Goal: Task Accomplishment & Management: Use online tool/utility

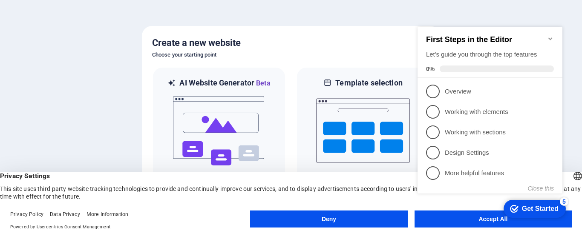
click at [551, 37] on icon "Minimize checklist" at bounding box center [550, 38] width 4 height 3
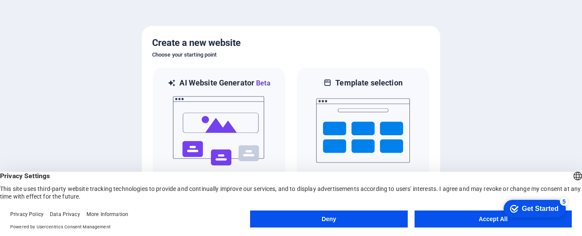
click at [490, 220] on button "Accept All" at bounding box center [492, 219] width 157 height 17
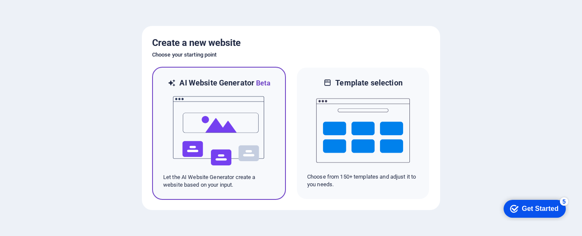
click at [233, 125] on img at bounding box center [219, 131] width 94 height 85
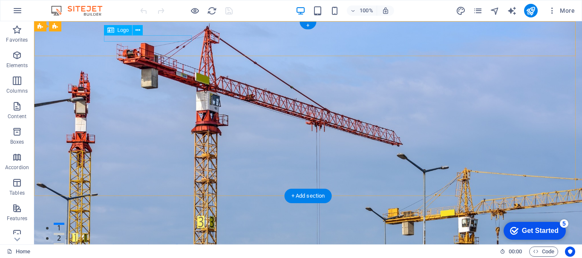
click at [179, 240] on div "Caça Vazamento em São Paulo ABC e Interior" at bounding box center [308, 243] width 402 height 6
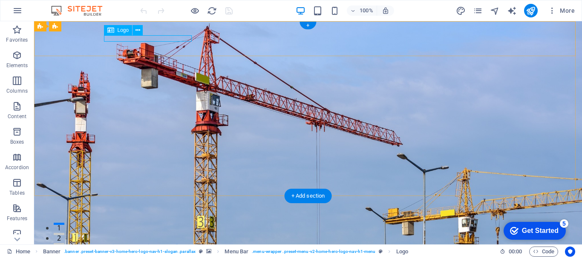
click at [169, 240] on div "Caça Vazamento em São Paulo ABC e Interior" at bounding box center [308, 243] width 402 height 6
click at [169, 37] on div "Drag here to replace the existing content. Press “Ctrl” if you want to create a…" at bounding box center [308, 133] width 548 height 224
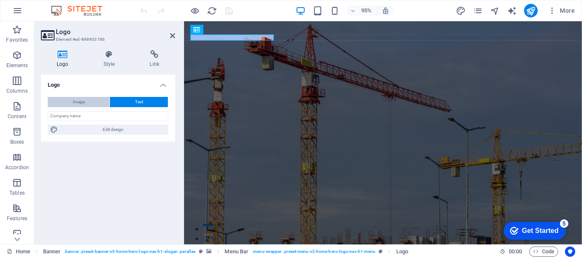
click at [90, 103] on button "Image" at bounding box center [79, 102] width 62 height 10
select select "DISABLED_OPTION_VALUE"
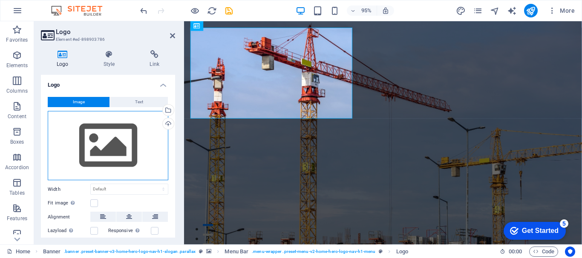
click at [104, 130] on div "Drag files here, click to choose files or select files from Files or our free s…" at bounding box center [108, 146] width 120 height 70
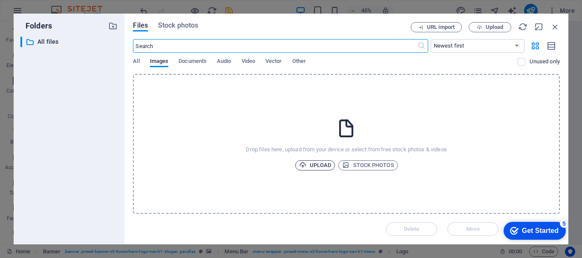
click at [327, 165] on span "Upload" at bounding box center [315, 166] width 32 height 10
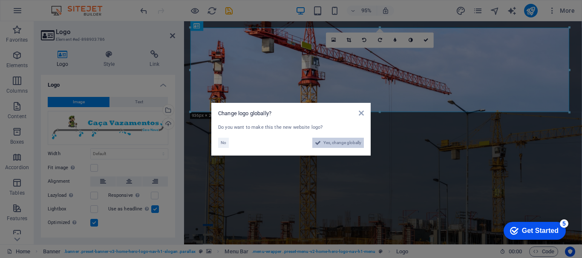
click at [350, 140] on span "Yes, change globally" at bounding box center [342, 143] width 38 height 10
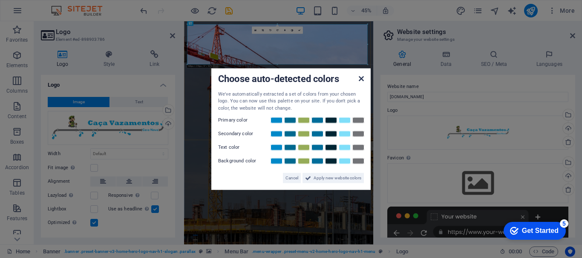
click at [359, 80] on icon at bounding box center [360, 78] width 5 height 7
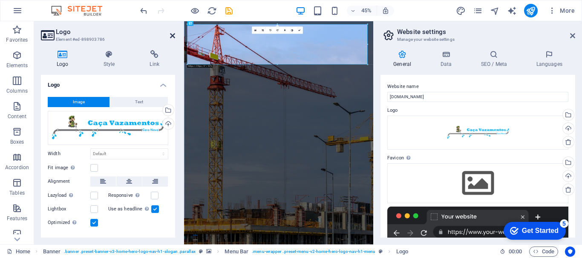
click at [170, 38] on icon at bounding box center [172, 35] width 5 height 7
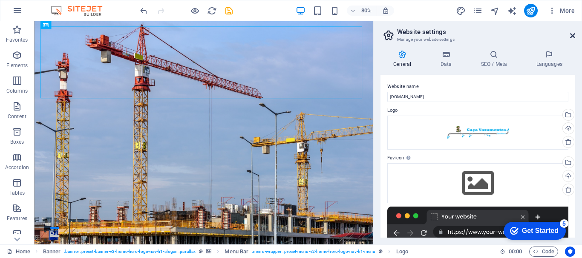
click at [571, 35] on icon at bounding box center [572, 35] width 5 height 7
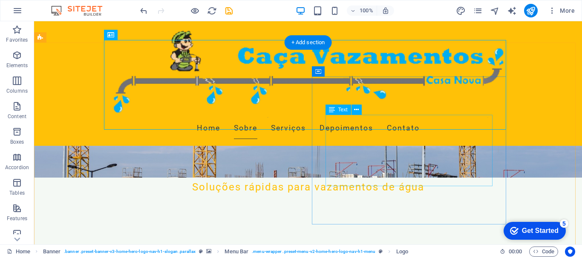
scroll to position [213, 0]
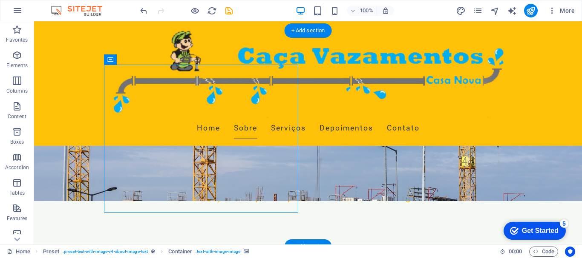
scroll to position [255, 0]
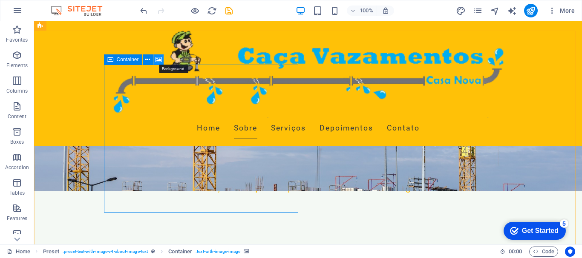
click at [160, 62] on icon at bounding box center [158, 59] width 6 height 9
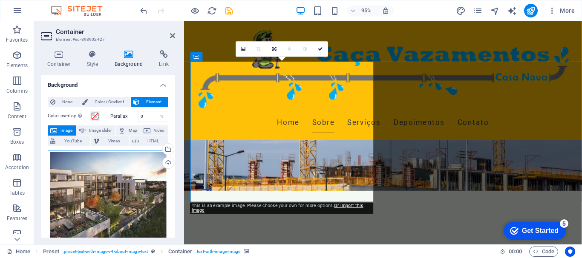
click at [146, 196] on div "Drag files here, click to choose files or select files from Files or our free s…" at bounding box center [108, 200] width 120 height 100
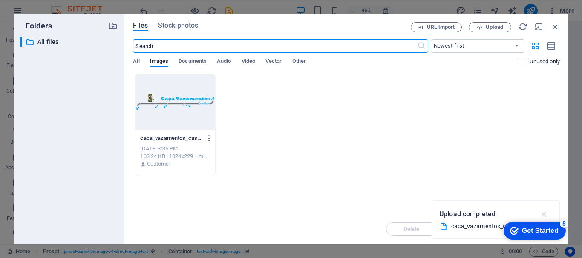
click at [548, 215] on icon "button" at bounding box center [544, 214] width 10 height 9
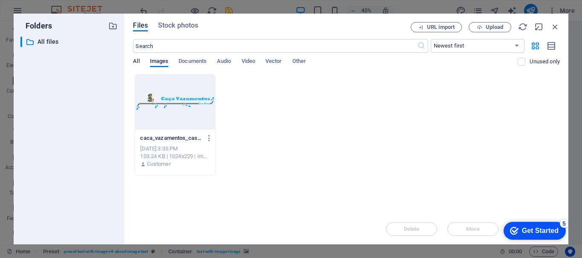
click at [138, 63] on span "All" at bounding box center [136, 62] width 6 height 12
click at [490, 28] on span "Upload" at bounding box center [493, 27] width 17 height 5
click at [555, 29] on icon "button" at bounding box center [554, 26] width 9 height 9
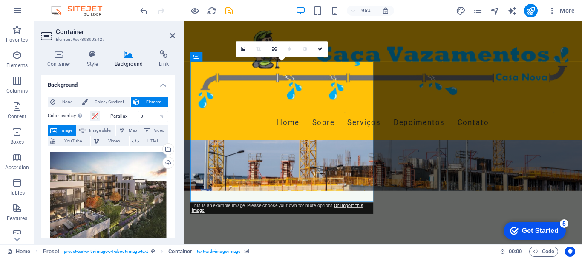
click at [137, 60] on h4 "Background" at bounding box center [130, 59] width 45 height 18
click at [120, 190] on div "Drag files here, click to choose files or select files from Files or our free s…" at bounding box center [108, 200] width 120 height 100
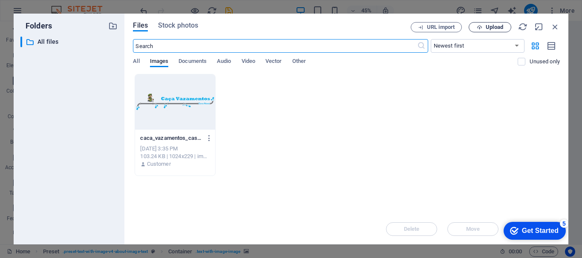
click at [501, 27] on span "Upload" at bounding box center [493, 27] width 17 height 5
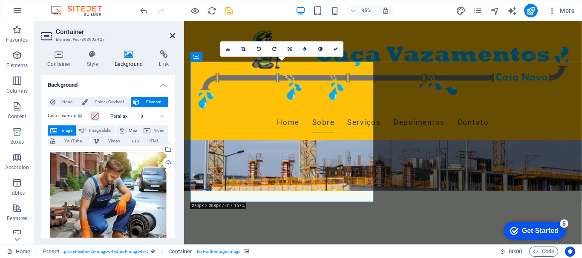
click at [174, 34] on icon at bounding box center [172, 35] width 5 height 7
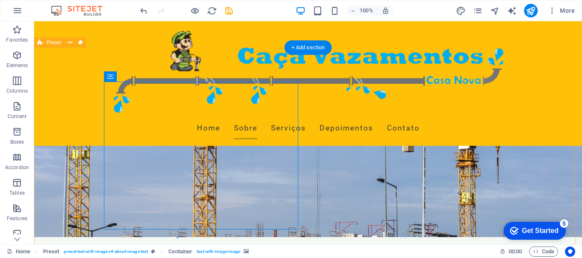
scroll to position [170, 0]
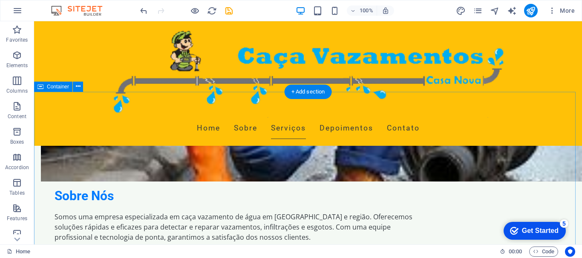
scroll to position [553, 0]
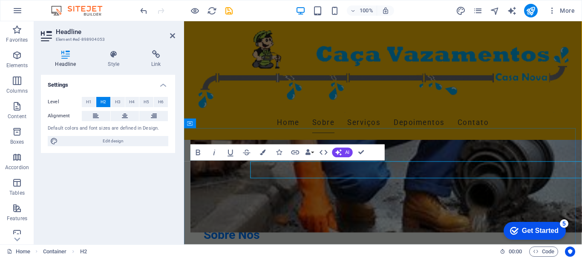
scroll to position [553, 0]
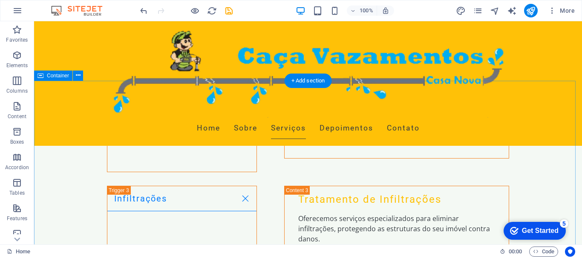
scroll to position [1405, 0]
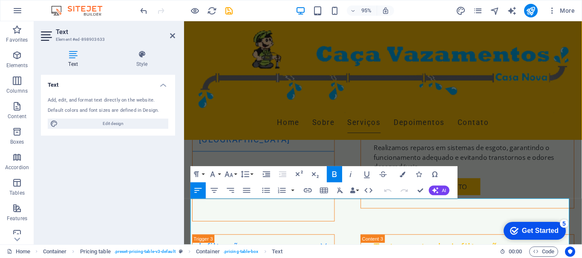
scroll to position [1425, 0]
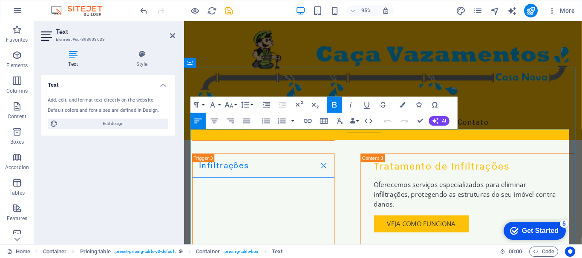
drag, startPoint x: 446, startPoint y: 152, endPoint x: 478, endPoint y: 152, distance: 31.9
copy span "Á partir"
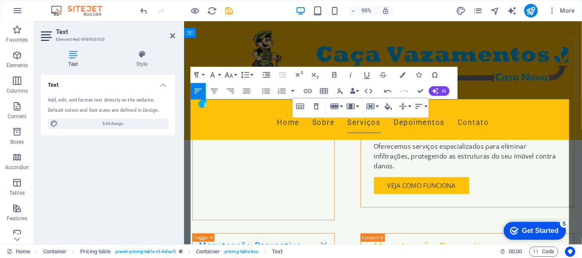
scroll to position [1468, 0]
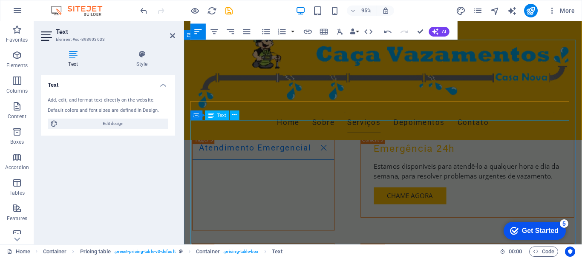
scroll to position [1723, 0]
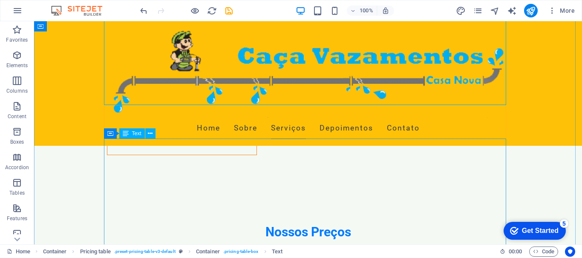
scroll to position [1867, 0]
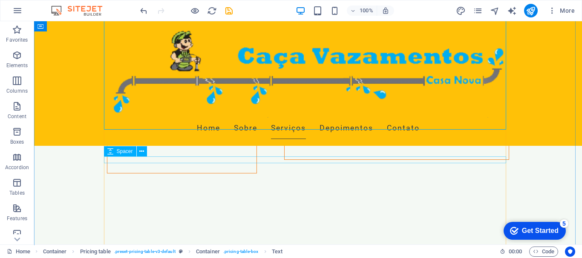
click at [149, 150] on div "Spacer" at bounding box center [128, 151] width 49 height 11
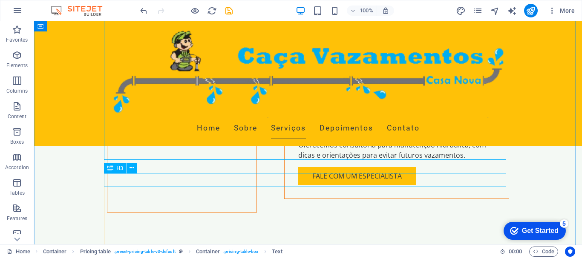
scroll to position [1824, 0]
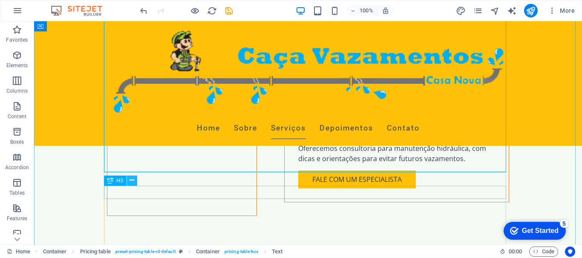
click at [131, 182] on icon at bounding box center [131, 180] width 5 height 9
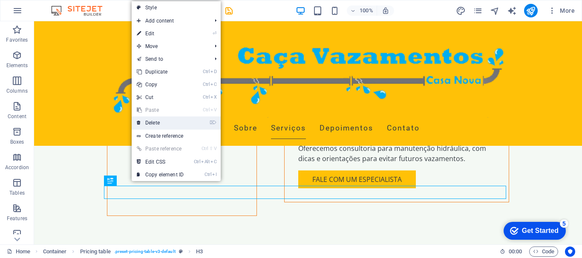
click at [188, 120] on link "⌦ Delete" at bounding box center [160, 123] width 57 height 13
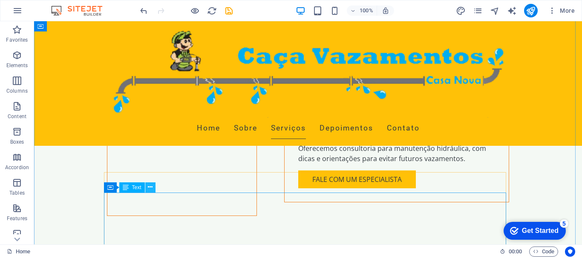
click at [146, 189] on button at bounding box center [150, 188] width 10 height 10
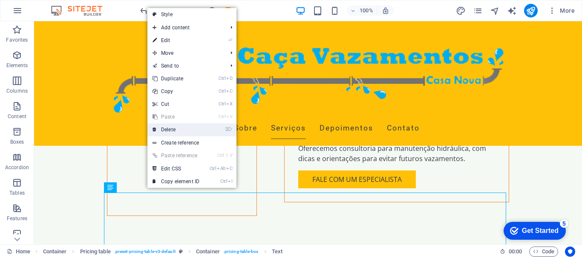
click at [198, 132] on link "⌦ Delete" at bounding box center [175, 129] width 57 height 13
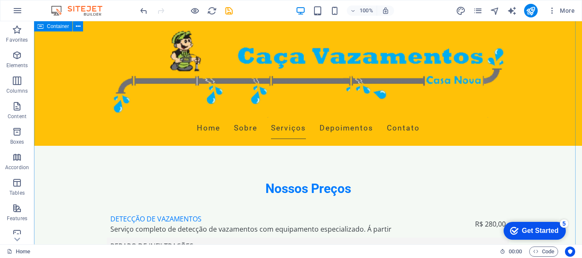
scroll to position [1909, 0]
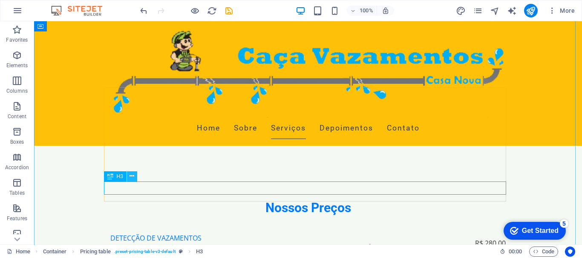
click at [131, 178] on icon at bounding box center [131, 176] width 5 height 9
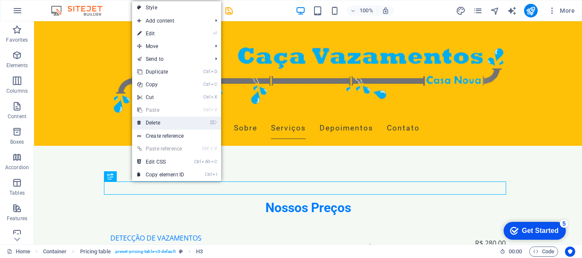
click at [167, 122] on link "⌦ Delete" at bounding box center [160, 123] width 57 height 13
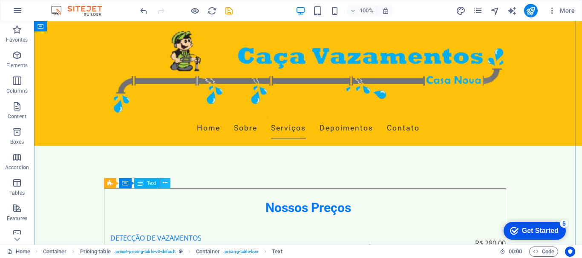
click at [165, 182] on icon at bounding box center [165, 183] width 5 height 9
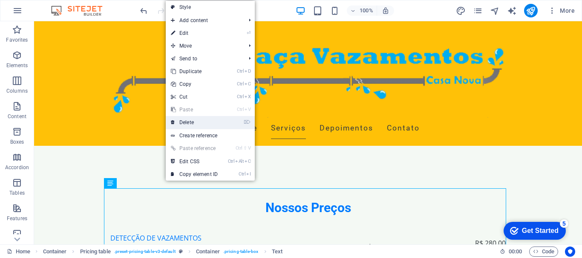
click at [209, 124] on link "⌦ Delete" at bounding box center [194, 122] width 57 height 13
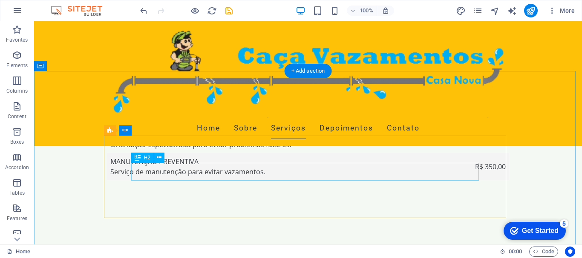
scroll to position [2079, 0]
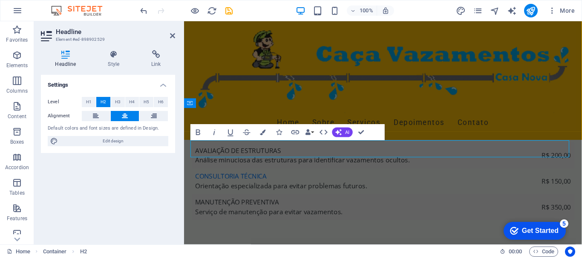
scroll to position [2089, 0]
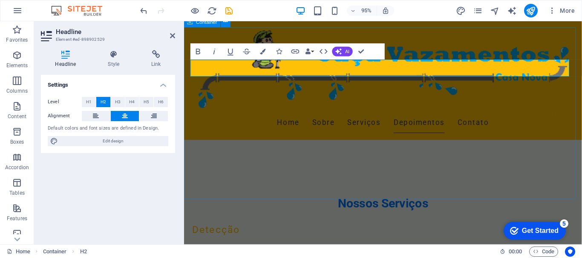
scroll to position [2259, 0]
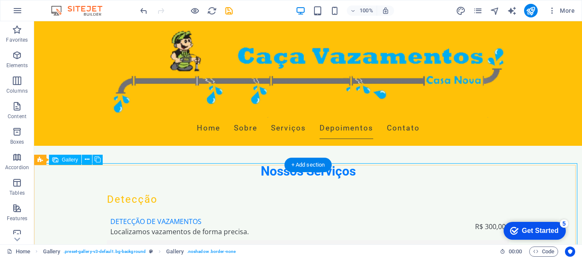
scroll to position [2251, 0]
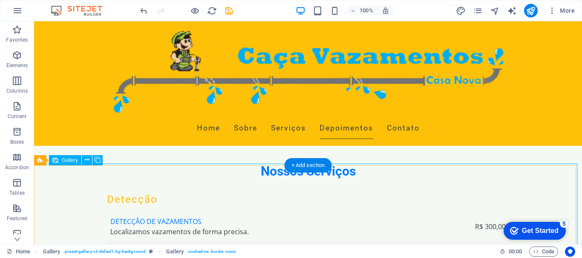
click at [100, 162] on icon at bounding box center [98, 160] width 6 height 9
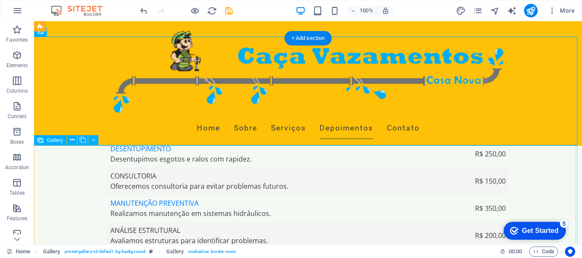
scroll to position [2317, 0]
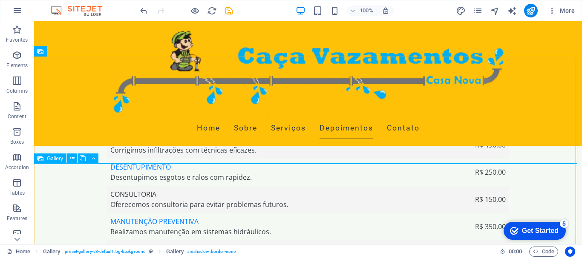
click at [59, 159] on span "Gallery" at bounding box center [55, 158] width 16 height 5
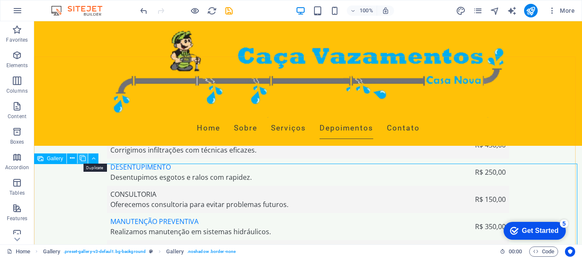
click at [82, 159] on icon at bounding box center [83, 158] width 6 height 9
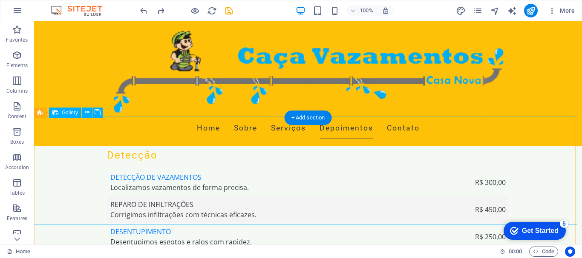
scroll to position [2256, 0]
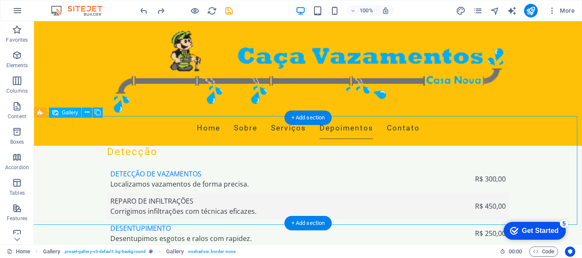
select select "px"
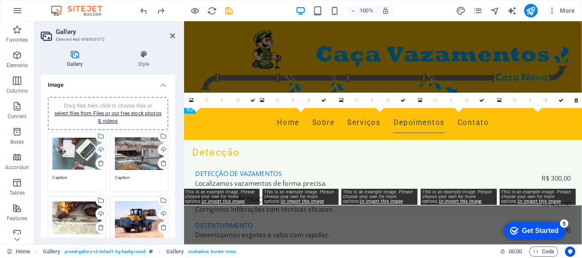
scroll to position [2265, 0]
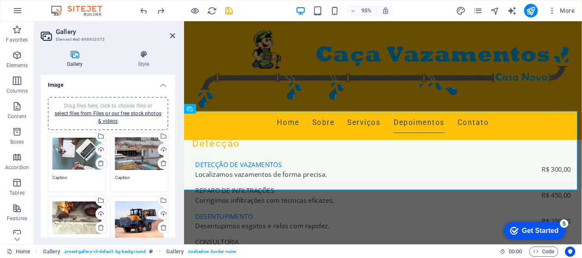
click at [101, 163] on icon at bounding box center [100, 163] width 7 height 7
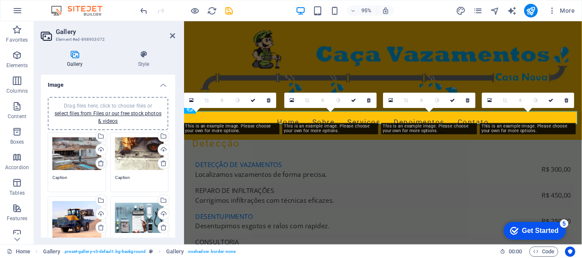
click at [101, 163] on icon at bounding box center [100, 163] width 7 height 7
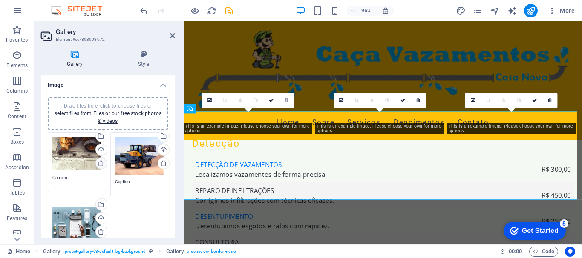
click at [101, 163] on icon at bounding box center [100, 163] width 7 height 7
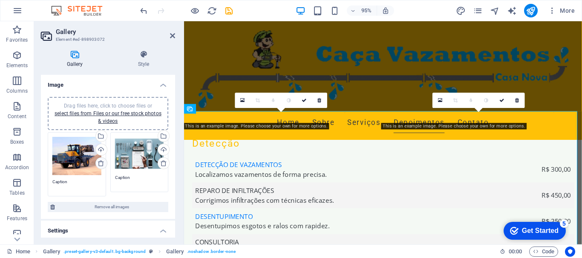
click at [101, 163] on icon at bounding box center [100, 163] width 7 height 7
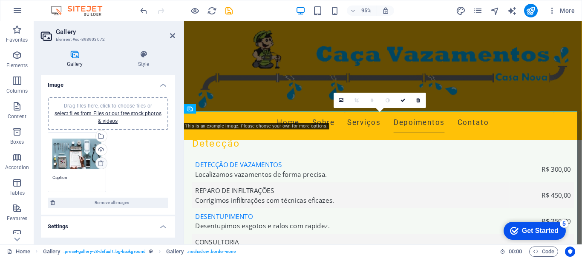
click at [101, 163] on icon at bounding box center [100, 163] width 7 height 7
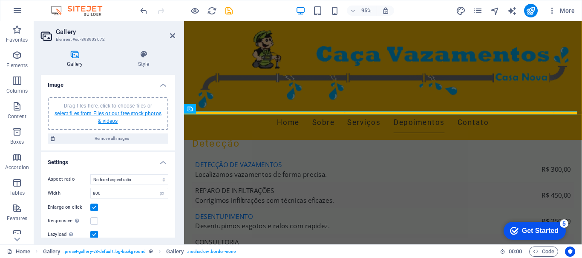
click at [127, 115] on link "select files from Files or our free stock photos & videos" at bounding box center [107, 118] width 107 height 14
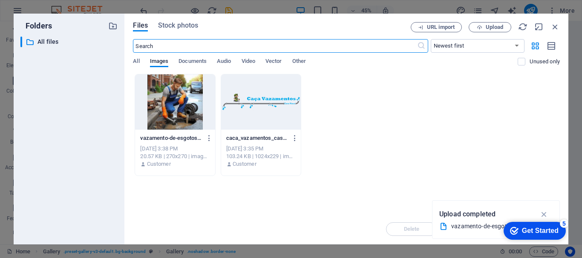
scroll to position [2265, 0]
click at [544, 215] on icon "button" at bounding box center [544, 214] width 10 height 9
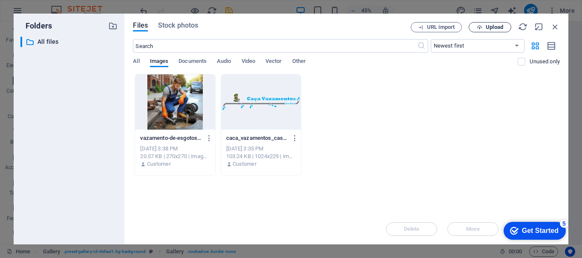
click at [494, 30] on span "Upload" at bounding box center [493, 27] width 17 height 5
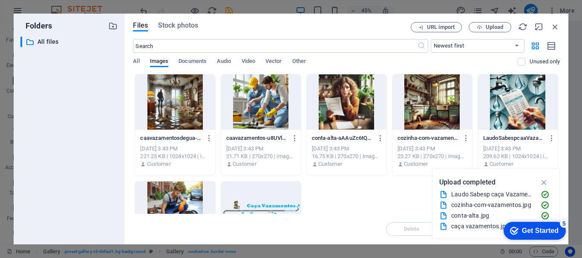
click at [202, 127] on div at bounding box center [175, 102] width 80 height 55
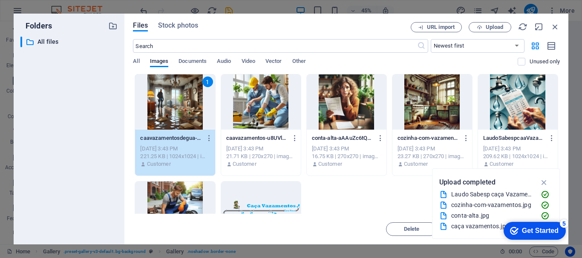
click at [272, 111] on div at bounding box center [261, 102] width 80 height 55
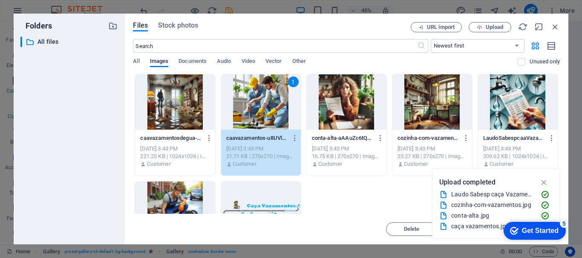
click at [158, 97] on div at bounding box center [175, 102] width 80 height 55
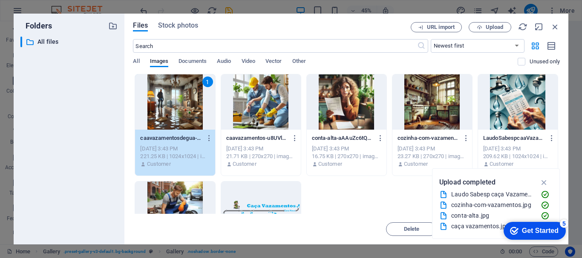
click at [235, 103] on div at bounding box center [261, 102] width 80 height 55
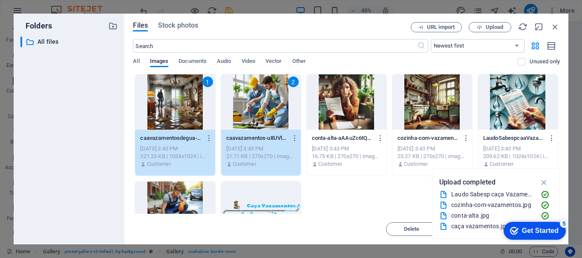
click at [335, 109] on div at bounding box center [347, 102] width 80 height 55
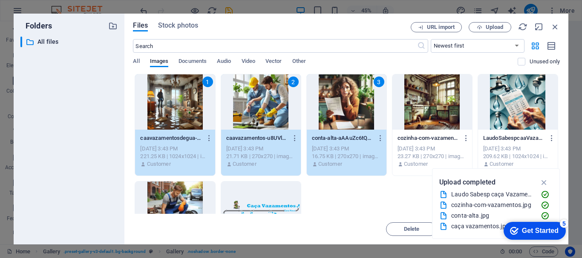
click at [530, 106] on div at bounding box center [518, 102] width 80 height 55
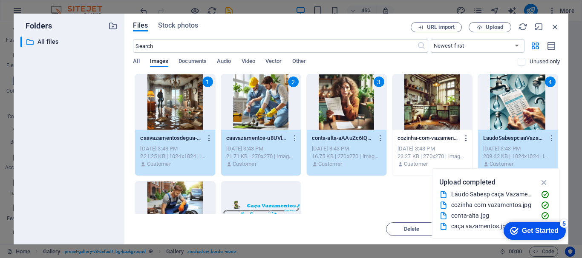
click at [438, 104] on div at bounding box center [432, 102] width 80 height 55
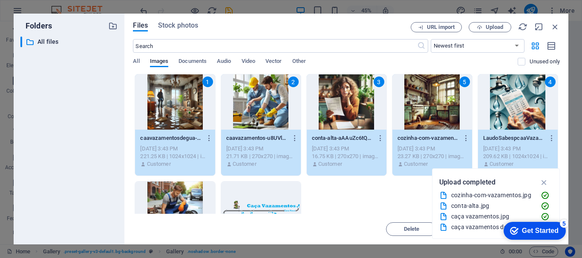
scroll to position [11, 0]
click at [547, 181] on icon "button" at bounding box center [544, 182] width 10 height 9
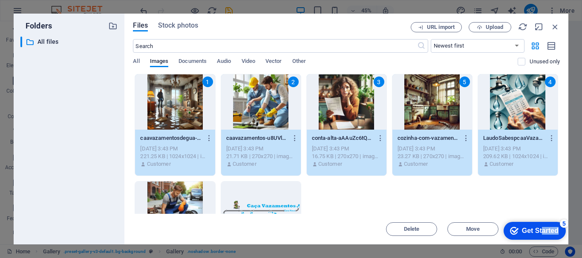
drag, startPoint x: 541, startPoint y: 232, endPoint x: 568, endPoint y: 175, distance: 62.1
click html "checkmark Get Started 5 First Steps in the Editor Let's guide you through the t…"
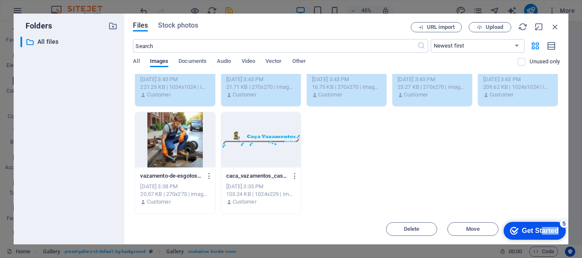
scroll to position [0, 0]
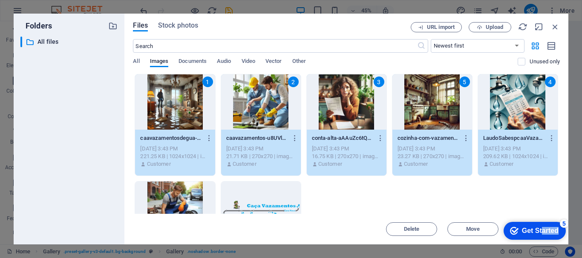
click at [557, 227] on div "Get Started" at bounding box center [540, 231] width 37 height 8
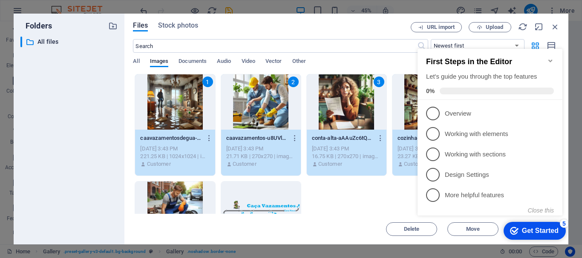
click at [552, 57] on icon "Minimize checklist" at bounding box center [550, 60] width 7 height 7
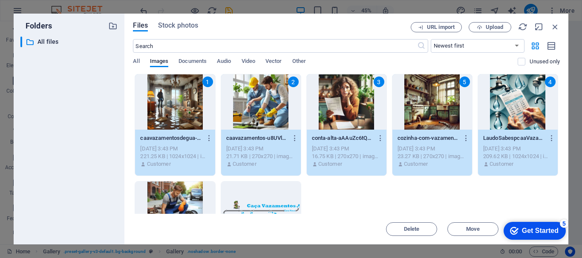
drag, startPoint x: 398, startPoint y: 21, endPoint x: 387, endPoint y: -26, distance: 48.5
click at [387, 0] on html "Caça Vazamento em São Paulo ABC e Interior Home Favorites Elements Columns Cont…" at bounding box center [291, 129] width 582 height 258
click at [547, 232] on div "Get Started" at bounding box center [540, 231] width 37 height 8
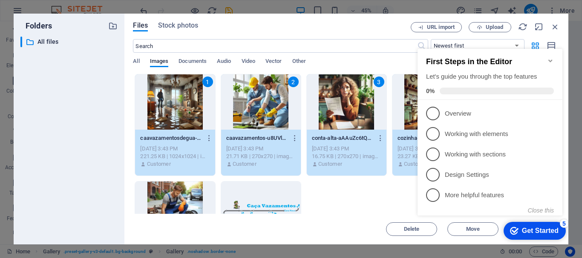
click div "checkmark Get Started 5 First Steps in the Editor Let's guide you through the t…"
click at [360, 193] on div "1 caavazamentosdegua-UCY11-2Eo2LnHCzvhAdnOw.jpg caavazamentosdegua-UCY11-2Eo2Ln…" at bounding box center [346, 178] width 427 height 209
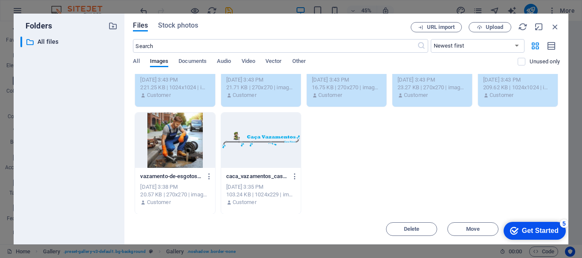
scroll to position [69, 0]
click at [556, 27] on icon "button" at bounding box center [554, 26] width 9 height 9
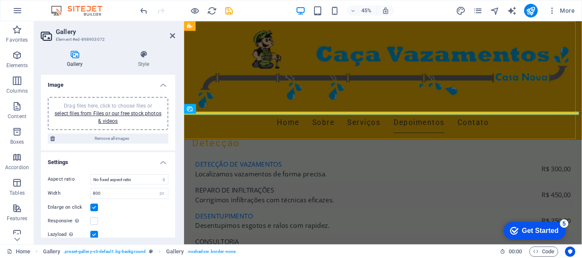
scroll to position [2265, 0]
click at [123, 114] on link "select files from Files or our free stock photos & videos" at bounding box center [107, 118] width 107 height 14
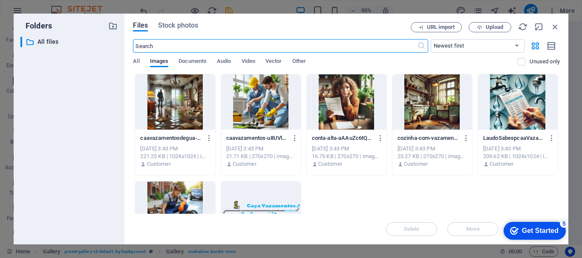
scroll to position [2265, 0]
click at [190, 101] on div at bounding box center [175, 102] width 80 height 55
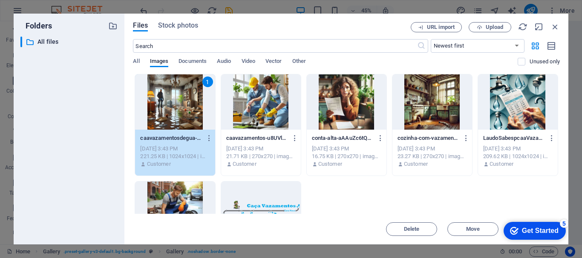
click at [548, 237] on div "checkmark Get Started 5" at bounding box center [534, 231] width 62 height 18
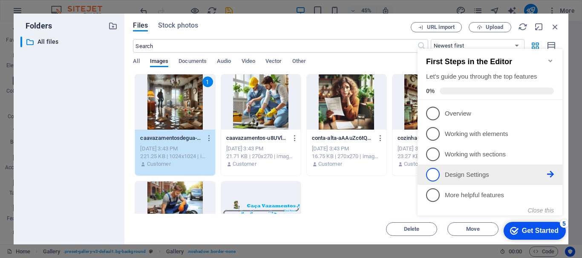
click at [445, 178] on p "Design Settings - incomplete" at bounding box center [495, 175] width 102 height 9
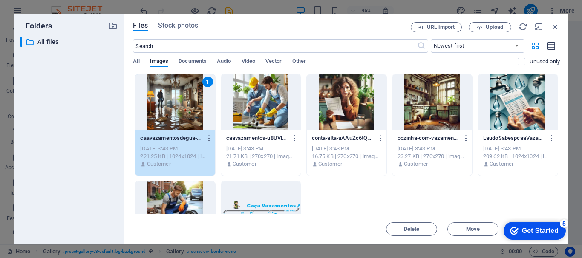
click at [551, 48] on icon "button" at bounding box center [551, 46] width 9 height 10
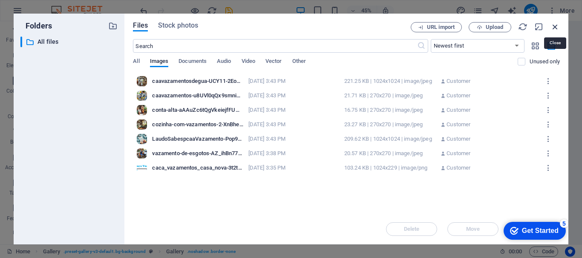
click at [552, 25] on icon "button" at bounding box center [554, 26] width 9 height 9
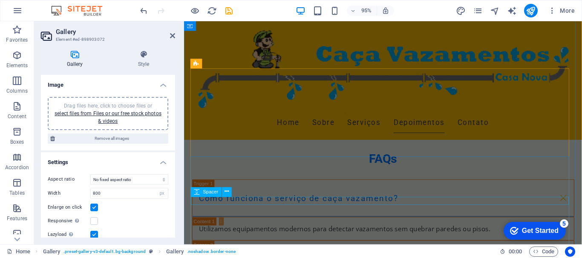
scroll to position [2861, 0]
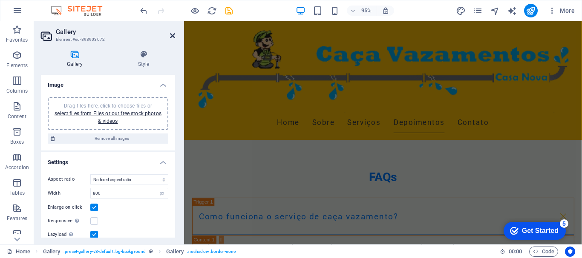
click at [173, 35] on icon at bounding box center [172, 35] width 5 height 7
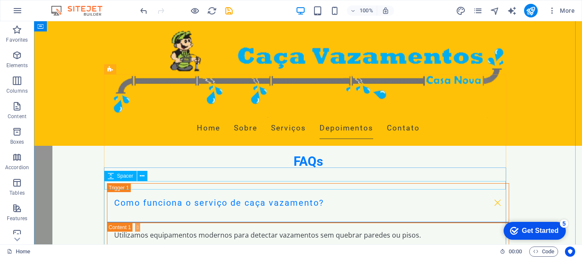
scroll to position [2792, 0]
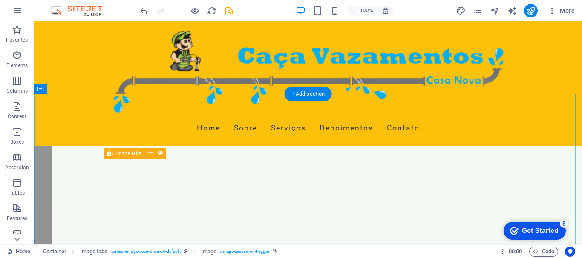
scroll to position [2750, 0]
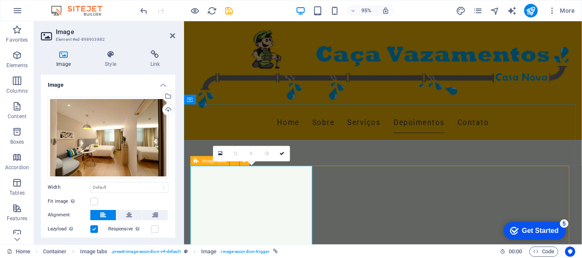
scroll to position [2759, 0]
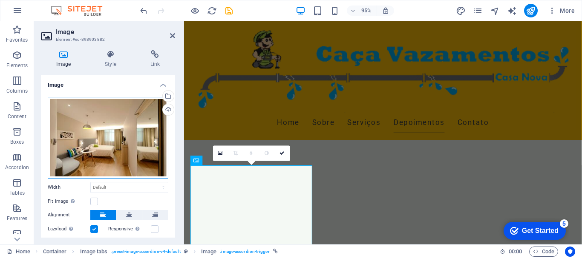
click at [133, 130] on div "Drag files here, click to choose files or select files from Files or our free s…" at bounding box center [108, 138] width 120 height 82
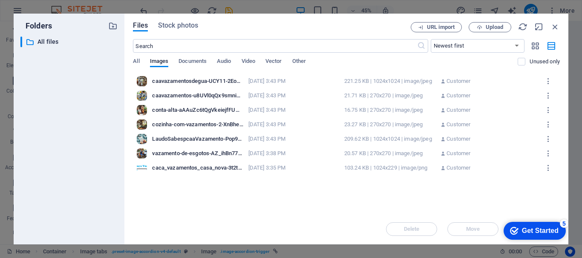
click at [193, 84] on div "caavazamentosdegua-UCY11-2Eo2LnHCzvhAdnOw.jpg" at bounding box center [197, 81] width 91 height 8
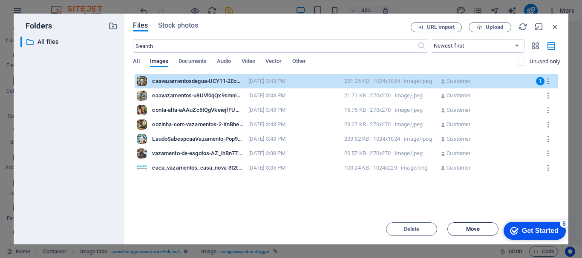
click at [478, 231] on span "Move" at bounding box center [473, 229] width 14 height 5
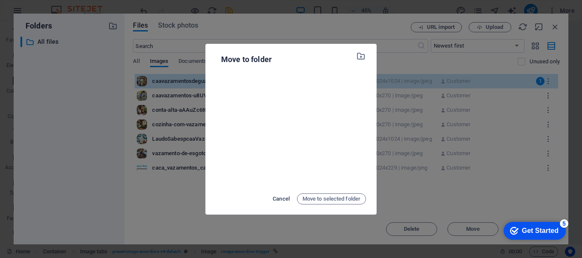
click at [276, 200] on span "Cancel" at bounding box center [280, 199] width 17 height 10
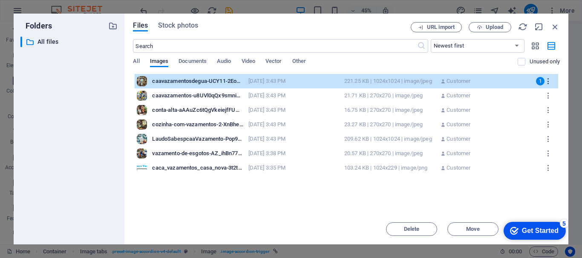
click at [548, 83] on icon "button" at bounding box center [548, 81] width 8 height 8
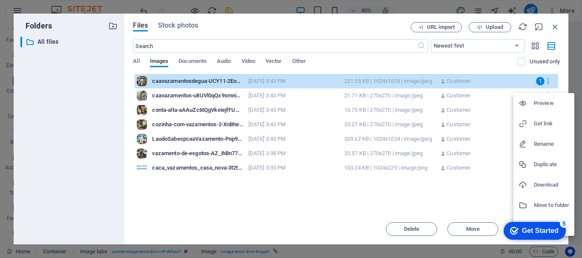
click at [564, 223] on div "5" at bounding box center [563, 224] width 9 height 9
click at [568, 228] on div "5" at bounding box center [563, 224] width 9 height 9
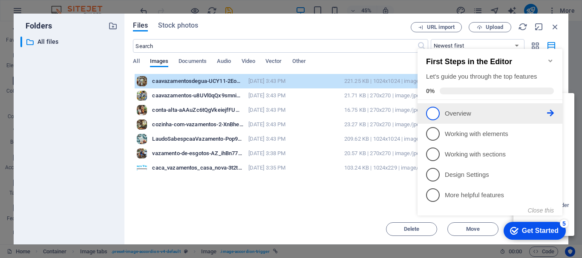
click at [433, 113] on span "1" at bounding box center [433, 114] width 14 height 14
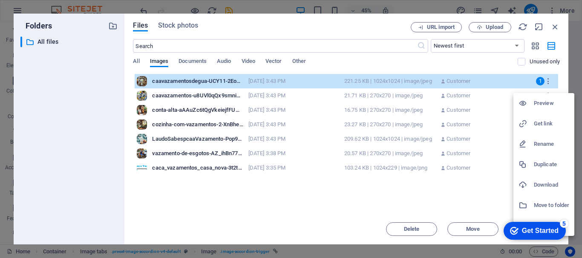
scroll to position [0, 0]
click at [465, 205] on div at bounding box center [291, 129] width 582 height 258
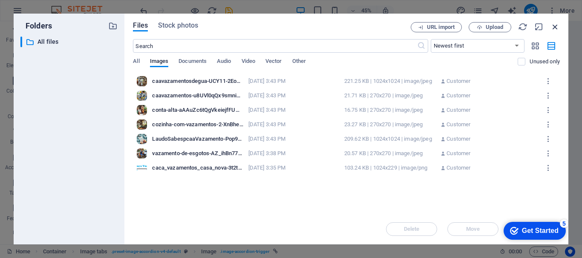
click at [553, 28] on icon "button" at bounding box center [554, 26] width 9 height 9
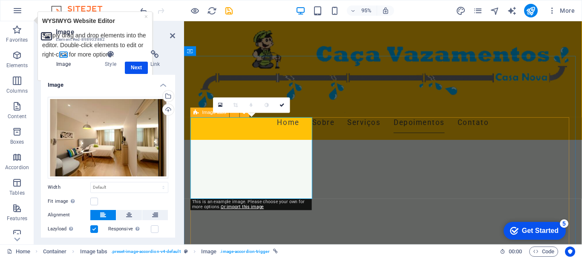
scroll to position [2929, 0]
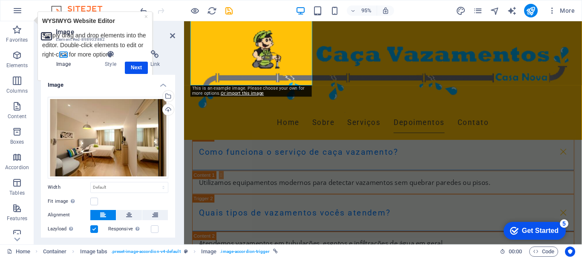
click at [514, 229] on icon "Get Started 5 items remaining, 0% complete" at bounding box center [514, 231] width 9 height 8
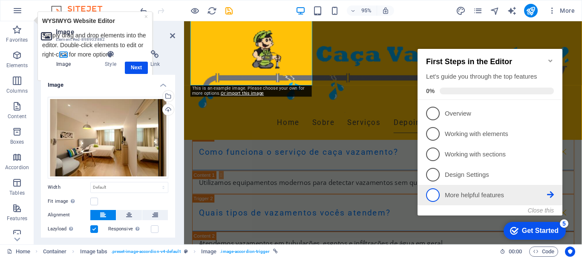
click at [462, 197] on p "More helpful features - incomplete" at bounding box center [495, 195] width 102 height 9
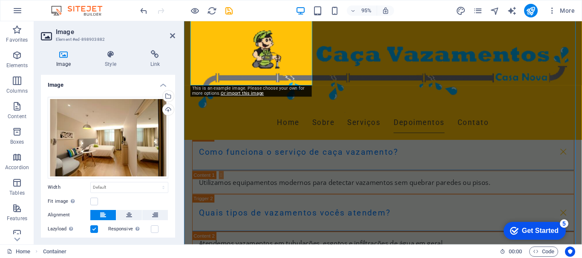
click at [561, 222] on div "5" at bounding box center [563, 224] width 9 height 9
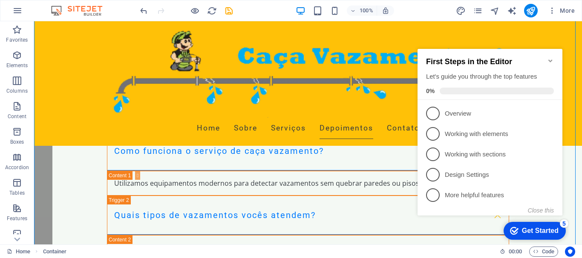
scroll to position [2920, 0]
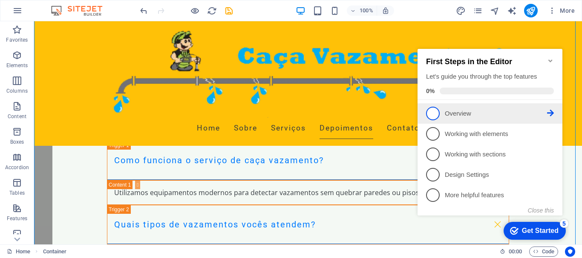
click at [433, 113] on span "1" at bounding box center [433, 114] width 14 height 14
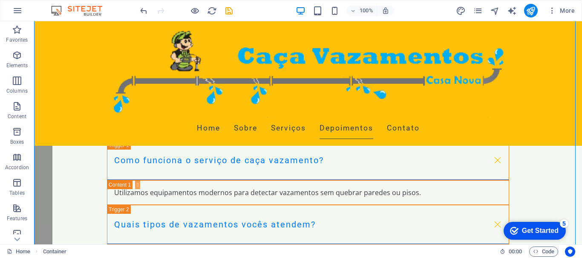
scroll to position [0, 0]
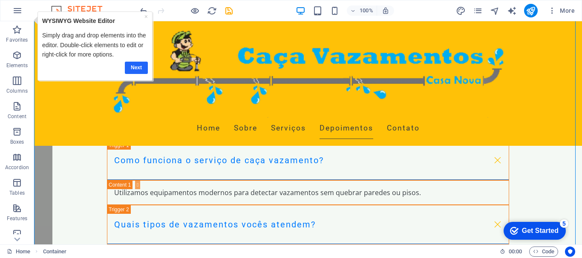
click at [140, 64] on link "Next" at bounding box center [135, 68] width 23 height 12
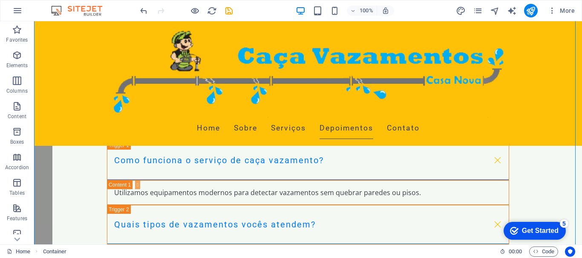
click at [542, 229] on div "Get Started" at bounding box center [540, 231] width 37 height 8
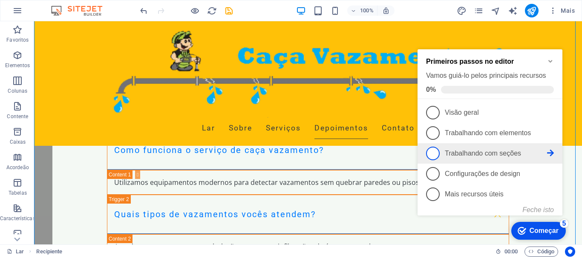
scroll to position [2899, 0]
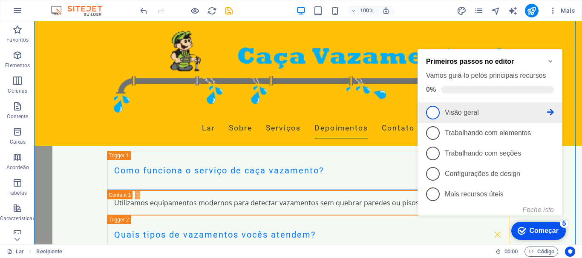
click at [435, 112] on span "1" at bounding box center [433, 113] width 14 height 14
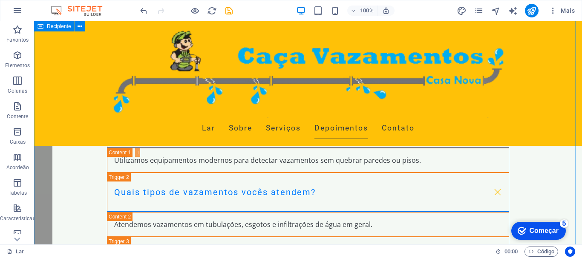
scroll to position [3070, 0]
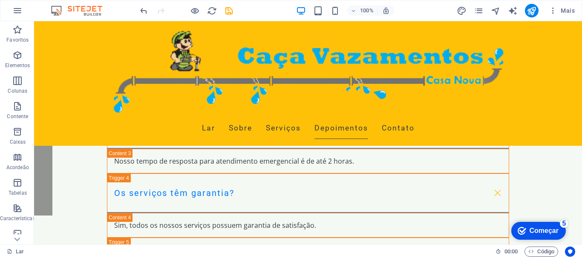
click at [552, 232] on font "Começar" at bounding box center [543, 230] width 29 height 7
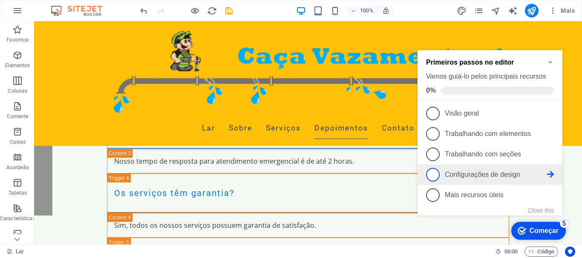
click at [432, 172] on span "4" at bounding box center [433, 175] width 14 height 14
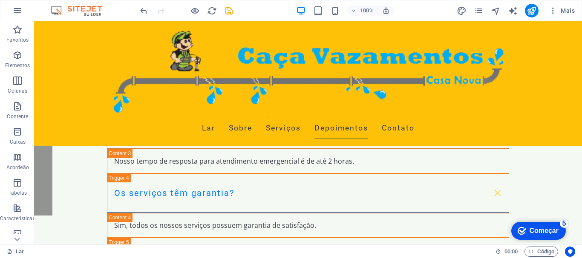
click at [544, 237] on div "checkmark Começar 5" at bounding box center [538, 231] width 54 height 18
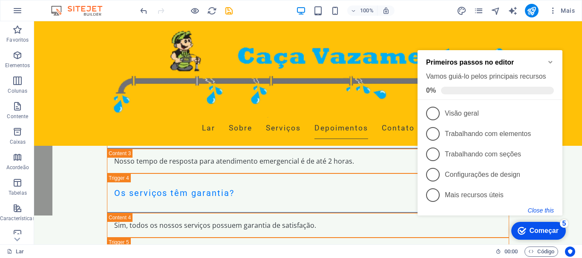
click at [544, 210] on button "Close this" at bounding box center [541, 210] width 26 height 7
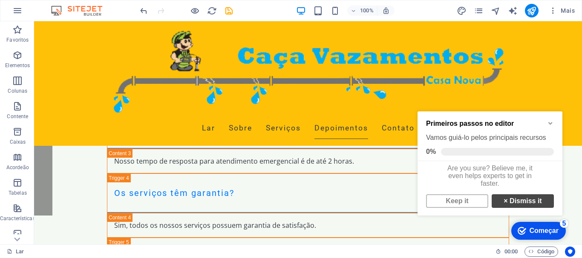
click at [532, 208] on link "× Dismiss it" at bounding box center [522, 202] width 62 height 14
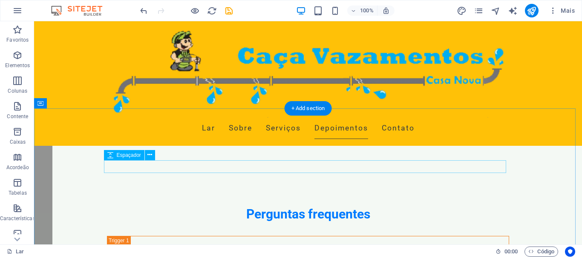
scroll to position [2729, 0]
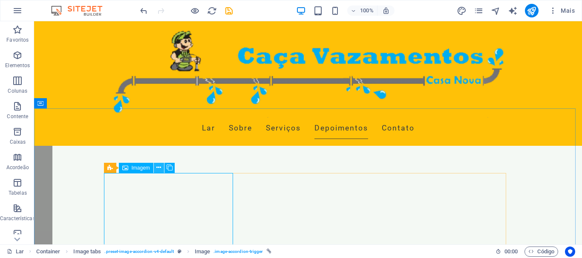
click at [161, 169] on icon at bounding box center [158, 167] width 5 height 9
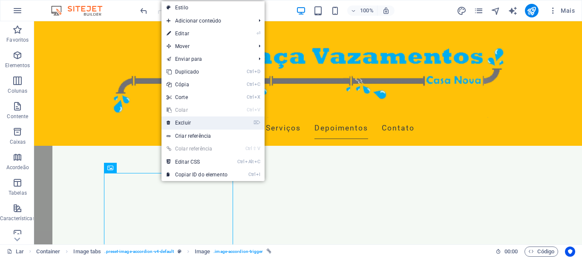
click at [213, 124] on link "⌦ Excluir" at bounding box center [196, 123] width 71 height 13
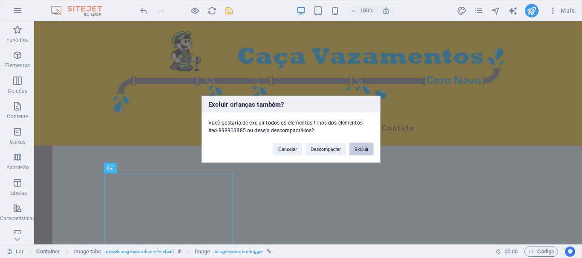
click at [359, 150] on font "Excluir" at bounding box center [361, 148] width 14 height 5
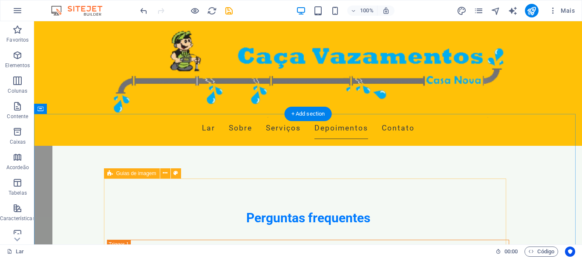
scroll to position [2687, 0]
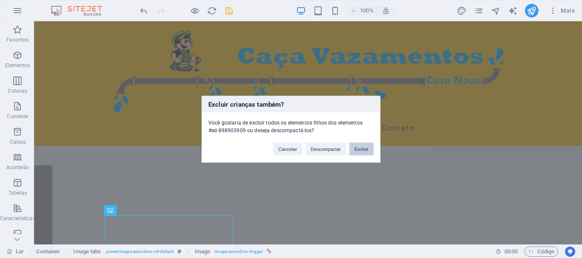
click at [359, 148] on font "Excluir" at bounding box center [361, 148] width 14 height 5
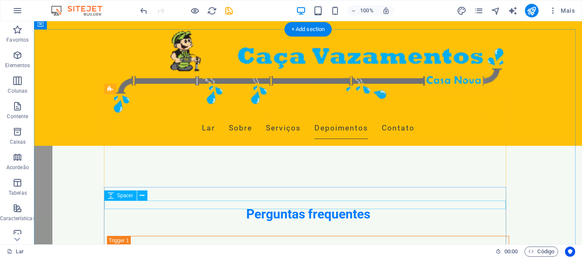
scroll to position [2729, 0]
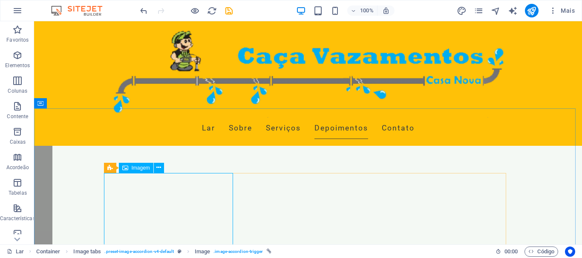
click at [138, 167] on font "Imagem" at bounding box center [141, 168] width 18 height 6
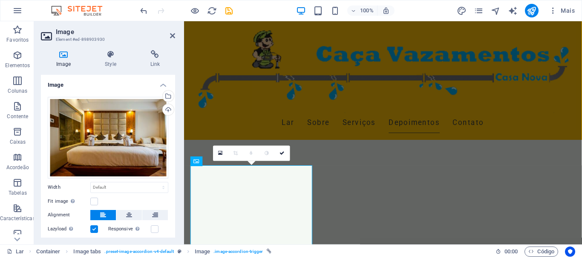
scroll to position [2739, 0]
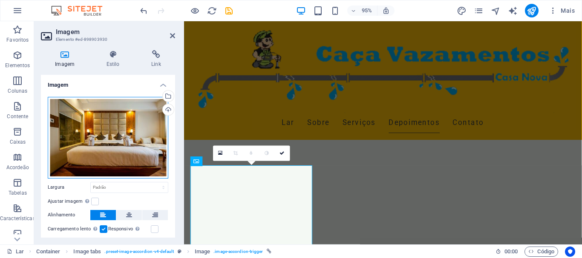
click at [146, 149] on div "Arraste os arquivos aqui, clique para escolher os arquivos ou selecione-os em A…" at bounding box center [108, 138] width 120 height 82
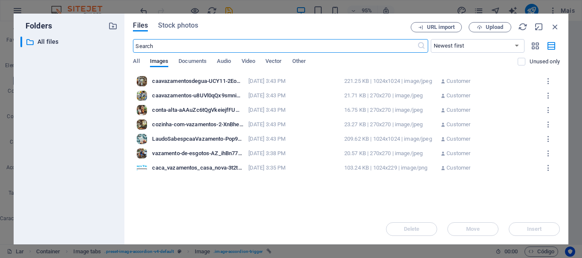
scroll to position [2739, 0]
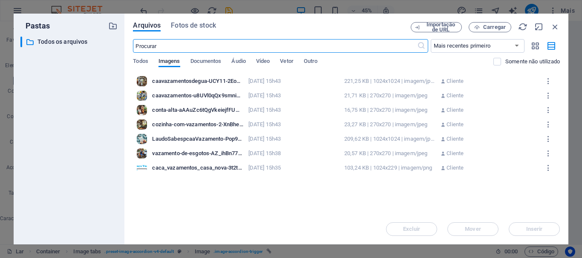
click at [200, 82] on font "caavazamentosdegua-UCY11-2Eo2LnHCzvhAdnOw.jpg" at bounding box center [220, 81] width 136 height 6
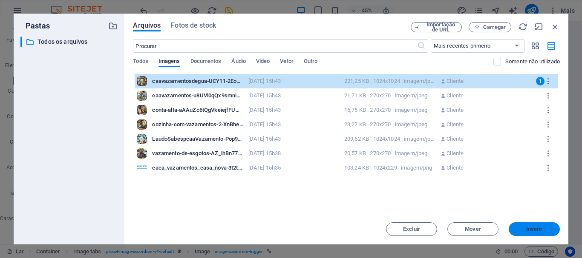
click at [536, 224] on button "Inserir" at bounding box center [533, 230] width 51 height 14
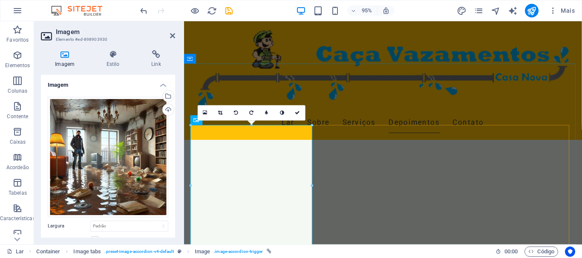
scroll to position [2781, 0]
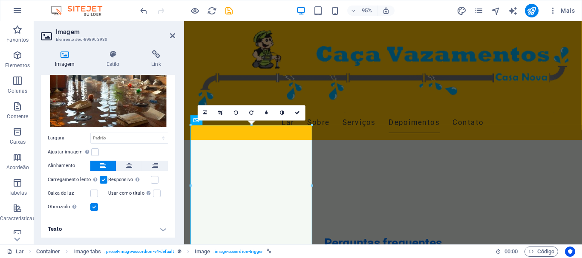
click at [161, 228] on h4 "Texto" at bounding box center [108, 229] width 134 height 20
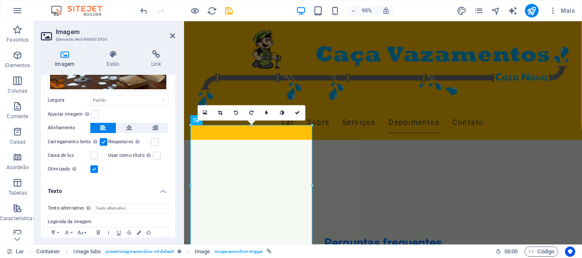
scroll to position [168, 0]
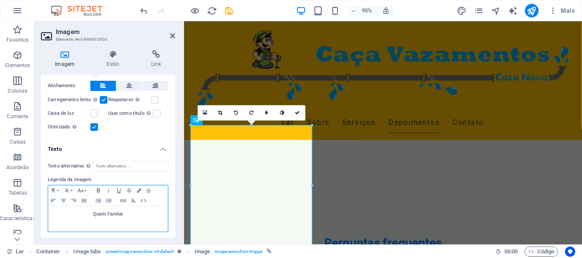
click at [123, 211] on p "Quarto Familiar" at bounding box center [107, 215] width 111 height 8
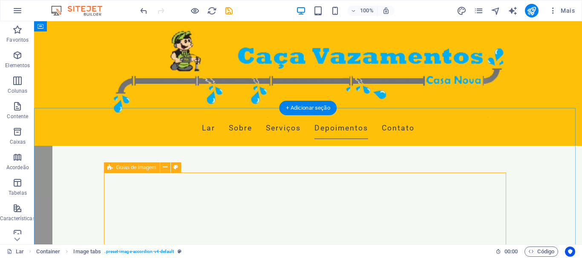
scroll to position [2729, 0]
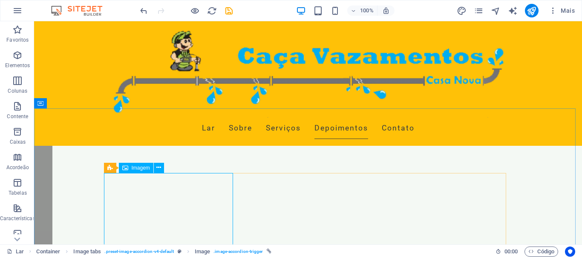
click at [143, 170] on font "Imagem" at bounding box center [141, 168] width 18 height 6
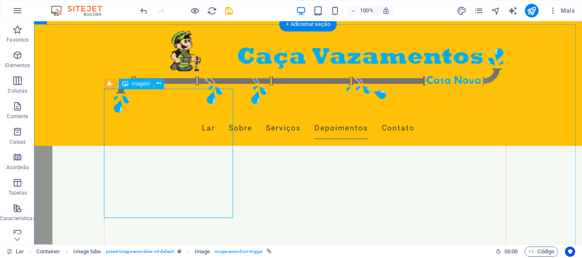
scroll to position [2814, 0]
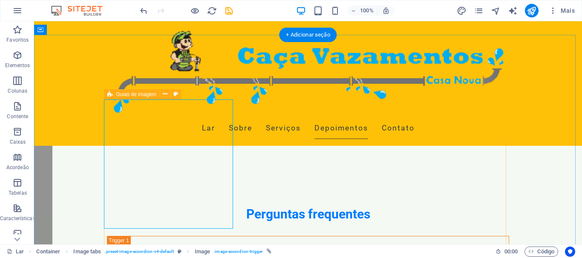
scroll to position [2729, 0]
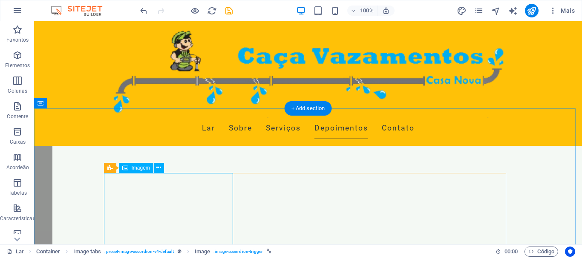
click at [158, 168] on icon at bounding box center [158, 167] width 5 height 9
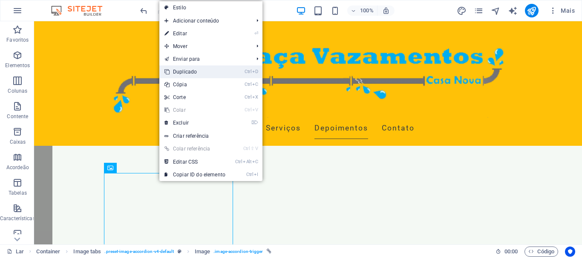
click at [220, 75] on link "Ctrl D Duplicado" at bounding box center [194, 72] width 71 height 13
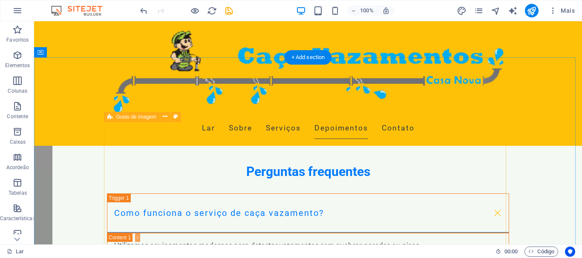
scroll to position [2772, 0]
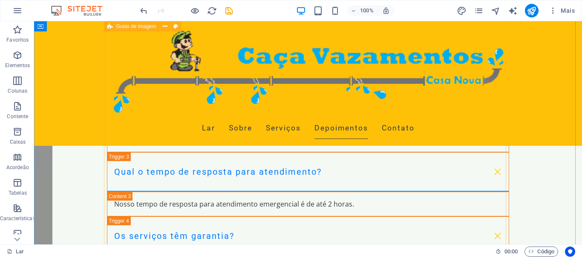
scroll to position [3027, 0]
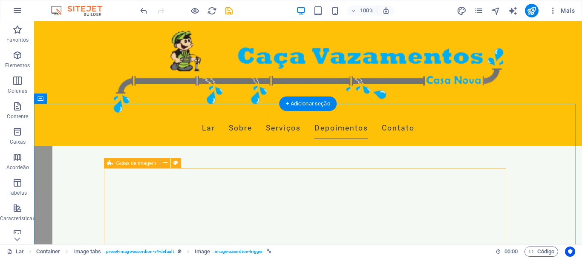
scroll to position [2729, 0]
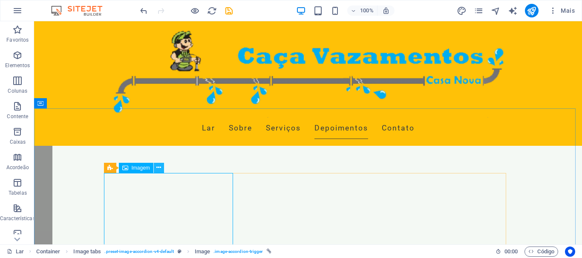
click at [162, 169] on button at bounding box center [159, 168] width 10 height 10
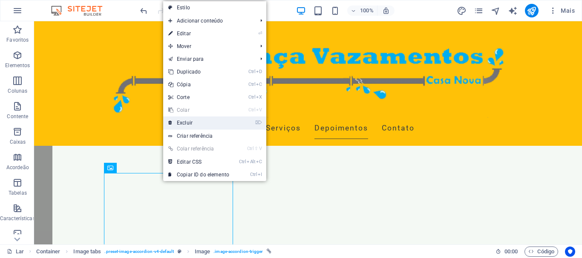
click at [205, 123] on link "⌦ Excluir" at bounding box center [198, 123] width 71 height 13
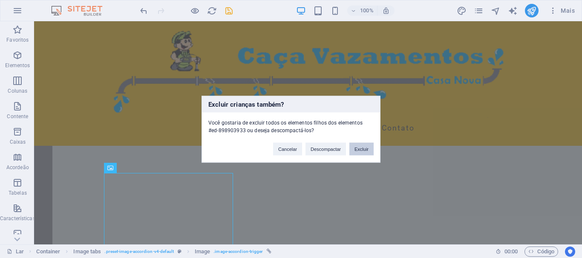
click at [366, 149] on font "Excluir" at bounding box center [361, 148] width 14 height 5
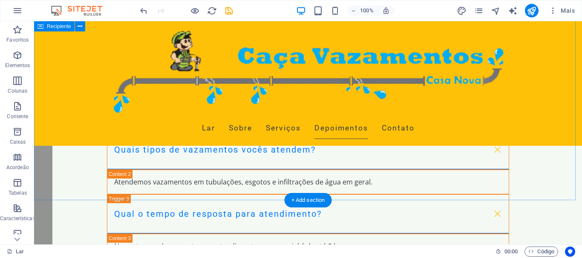
scroll to position [3112, 0]
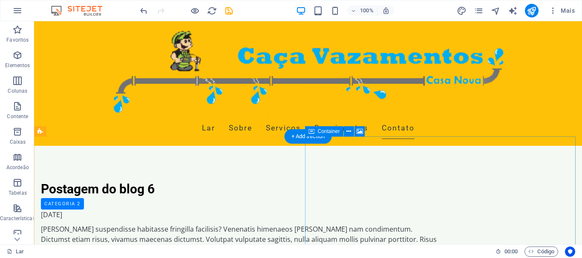
scroll to position [3964, 0]
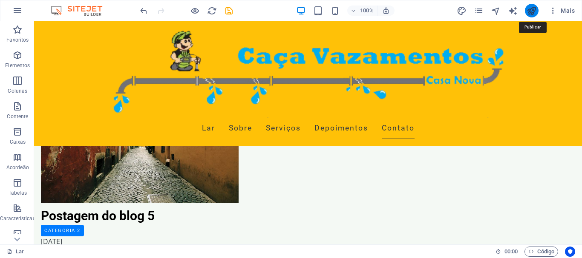
click at [533, 11] on icon "publicar" at bounding box center [531, 11] width 10 height 10
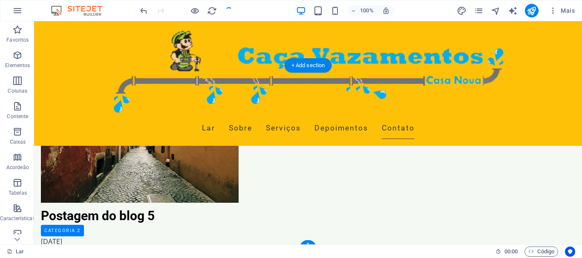
scroll to position [4039, 0]
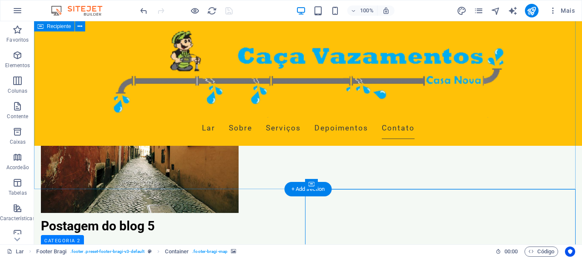
scroll to position [3911, 0]
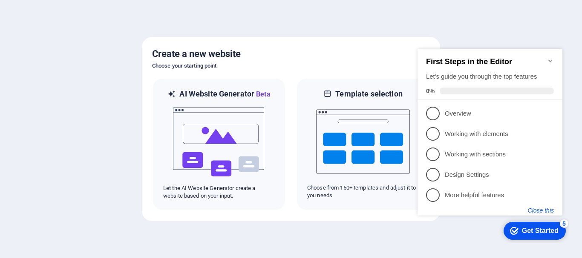
click at [543, 209] on button "Close this" at bounding box center [541, 210] width 26 height 7
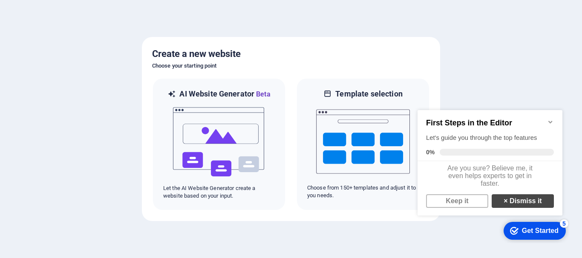
click at [533, 205] on link "× Dismiss it" at bounding box center [522, 202] width 62 height 14
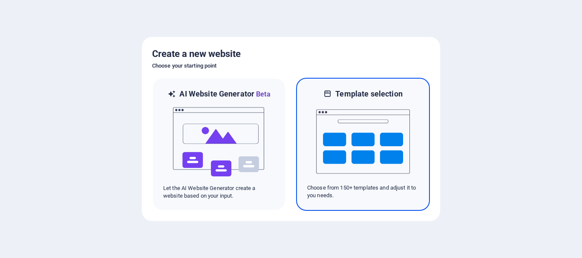
click at [363, 143] on img at bounding box center [363, 141] width 94 height 85
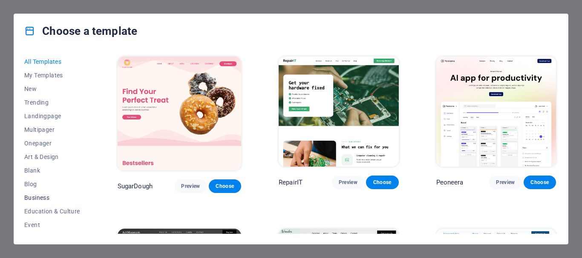
click at [49, 200] on span "Business" at bounding box center [52, 198] width 56 height 7
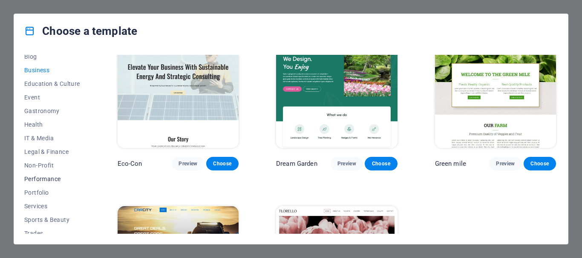
scroll to position [161, 0]
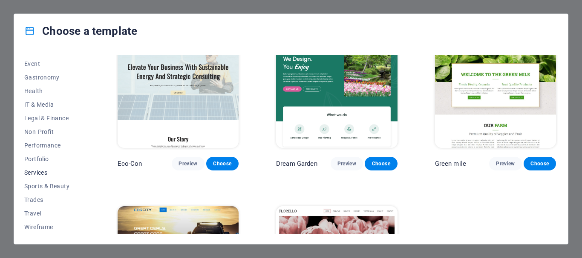
click at [58, 169] on button "Services" at bounding box center [52, 173] width 56 height 14
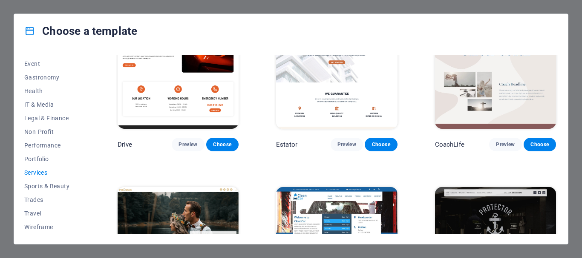
scroll to position [380, 0]
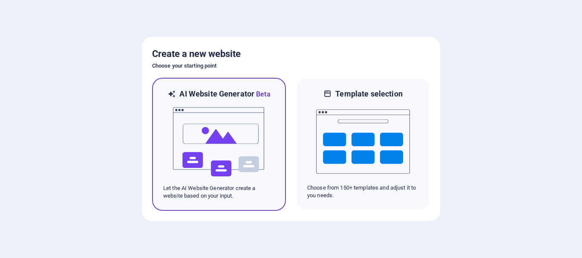
click at [244, 138] on img at bounding box center [219, 142] width 94 height 85
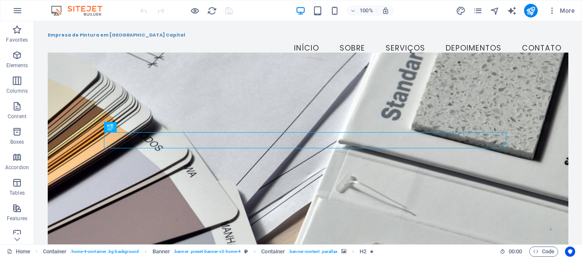
click at [443, 90] on figure at bounding box center [308, 154] width 520 height 204
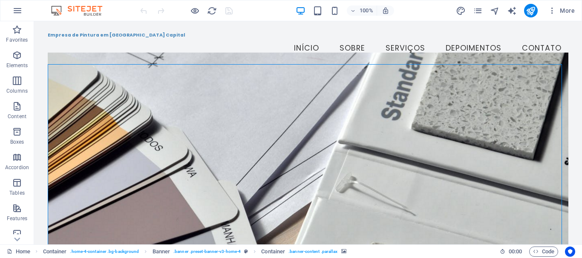
click at [352, 90] on figure at bounding box center [308, 154] width 520 height 204
click at [83, 60] on icon at bounding box center [82, 58] width 5 height 9
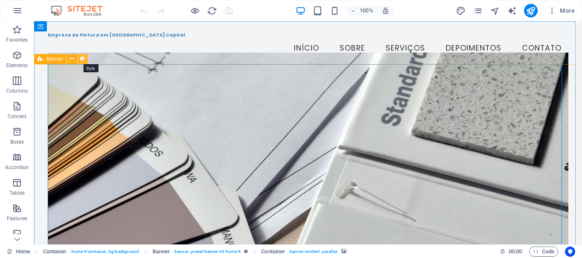
select select "preset-banner-v3-home-4"
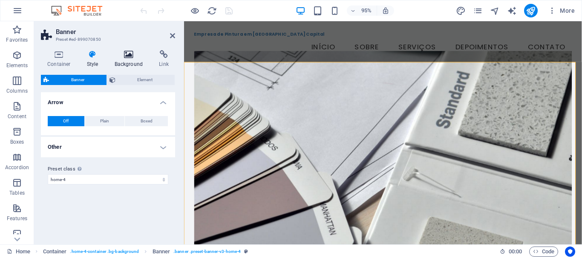
click at [135, 57] on icon at bounding box center [128, 54] width 41 height 9
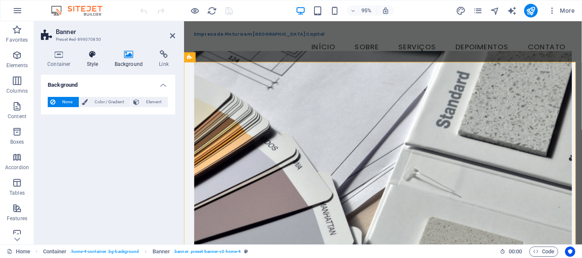
click at [100, 62] on h4 "Style" at bounding box center [94, 59] width 28 height 18
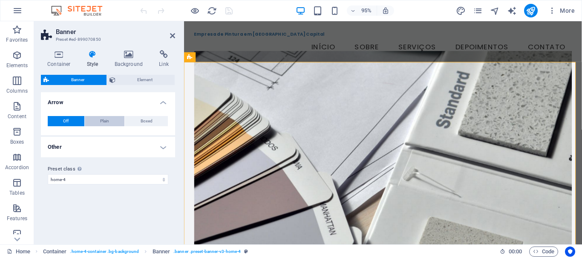
click at [109, 119] on span "Plain" at bounding box center [104, 121] width 9 height 10
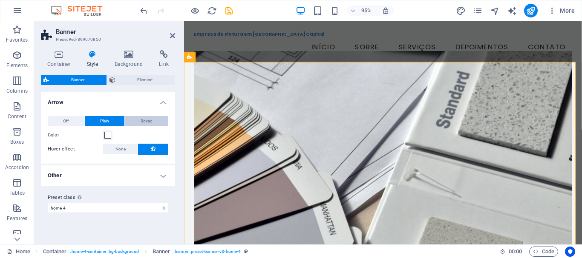
click at [154, 122] on button "Boxed" at bounding box center [146, 121] width 43 height 10
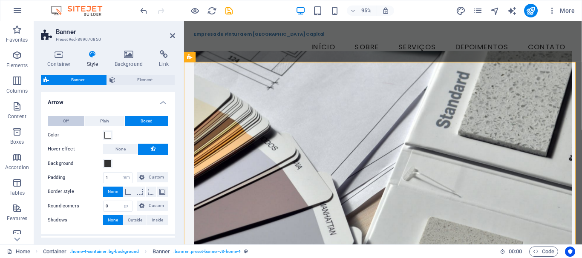
click at [67, 121] on span "Off" at bounding box center [66, 121] width 6 height 10
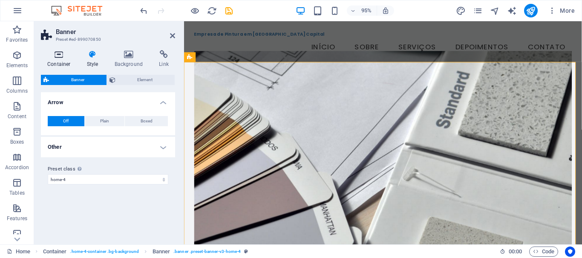
click at [60, 61] on h4 "Container" at bounding box center [61, 59] width 40 height 18
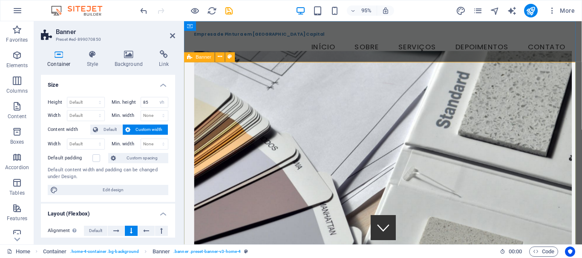
click at [248, 109] on figure at bounding box center [394, 159] width 398 height 215
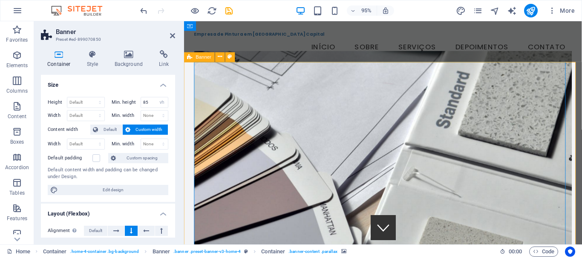
click at [248, 109] on figure at bounding box center [394, 159] width 398 height 215
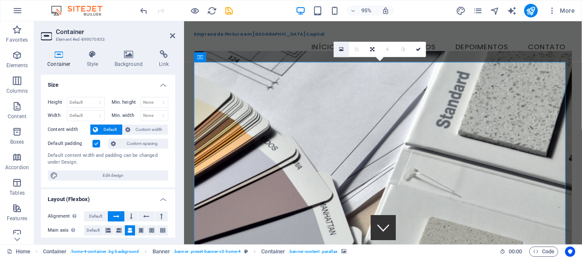
click at [342, 51] on icon at bounding box center [341, 50] width 5 height 6
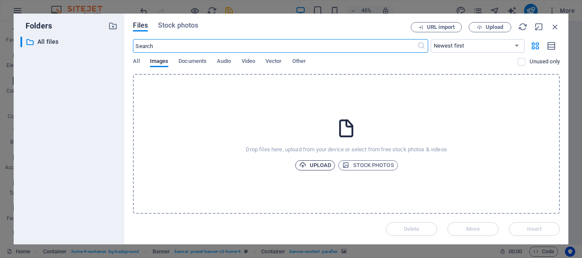
click at [319, 163] on span "Upload" at bounding box center [315, 166] width 32 height 10
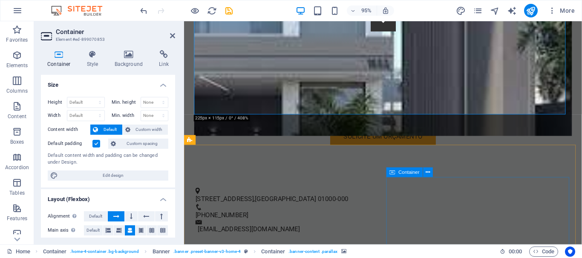
scroll to position [255, 0]
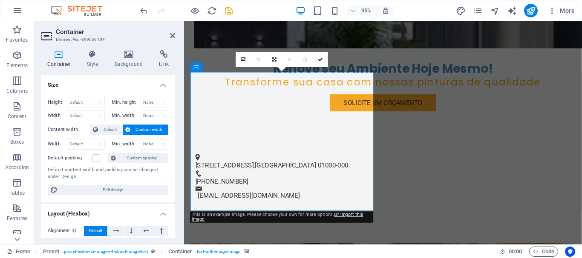
click at [242, 62] on icon at bounding box center [243, 60] width 5 height 6
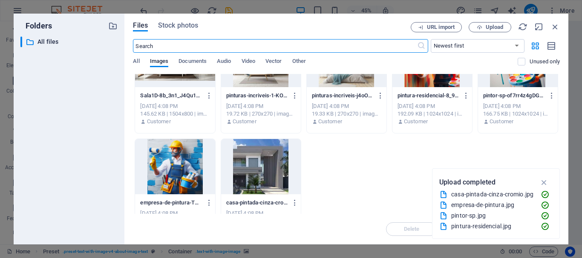
scroll to position [0, 0]
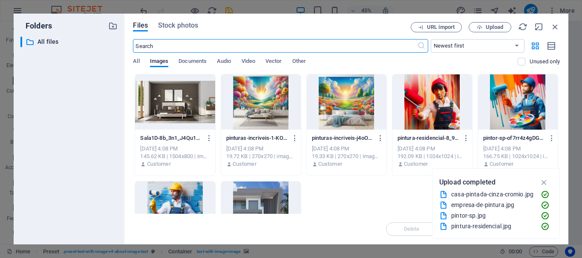
click at [181, 101] on div at bounding box center [175, 102] width 80 height 55
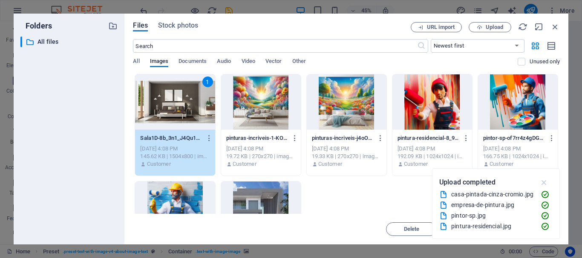
click at [546, 183] on icon "button" at bounding box center [544, 182] width 10 height 9
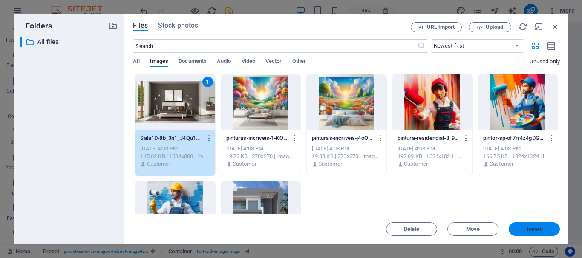
click at [544, 228] on span "Insert" at bounding box center [534, 229] width 44 height 5
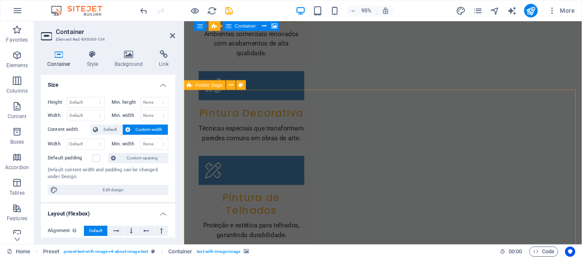
scroll to position [1524, 0]
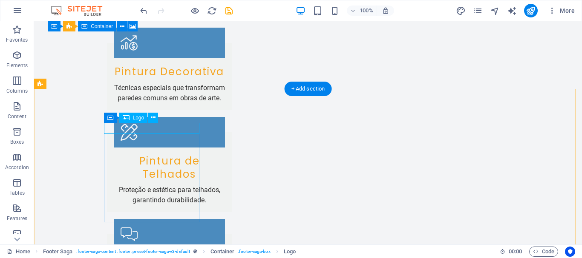
click at [138, 120] on span "Logo" at bounding box center [138, 117] width 11 height 5
click at [133, 117] on span "Logo" at bounding box center [138, 117] width 11 height 5
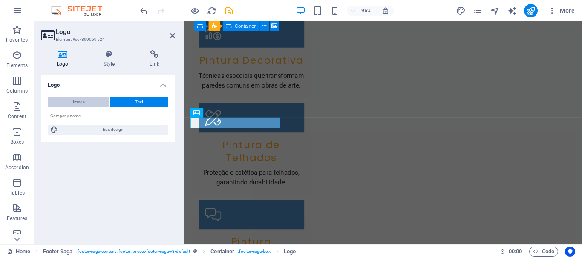
click at [82, 103] on span "Image" at bounding box center [79, 102] width 12 height 10
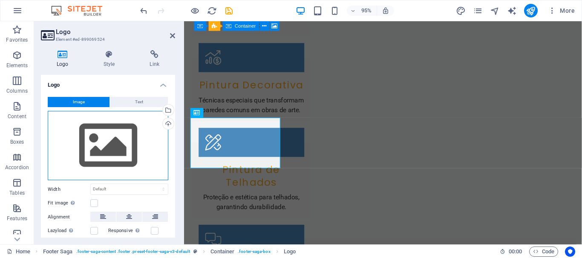
click at [130, 145] on div "Drag files here, click to choose files or select files from Files or our free s…" at bounding box center [108, 146] width 120 height 70
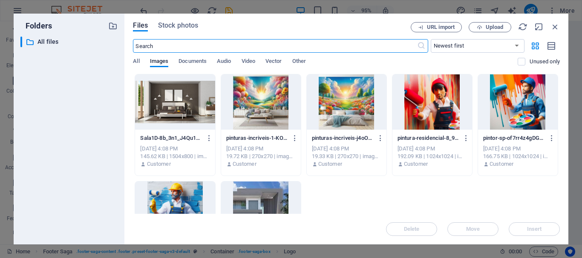
scroll to position [1528, 0]
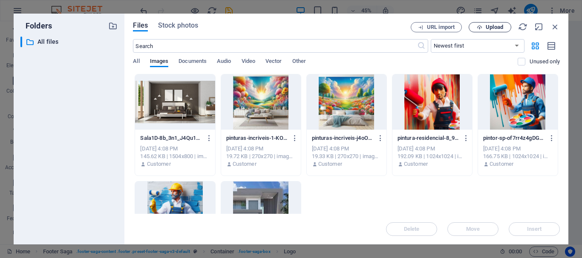
click at [492, 25] on span "Upload" at bounding box center [493, 27] width 17 height 5
click at [138, 63] on span "All" at bounding box center [136, 62] width 6 height 12
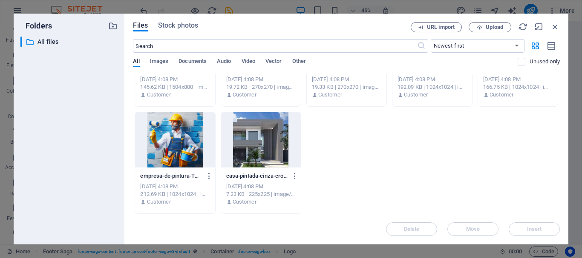
scroll to position [0, 0]
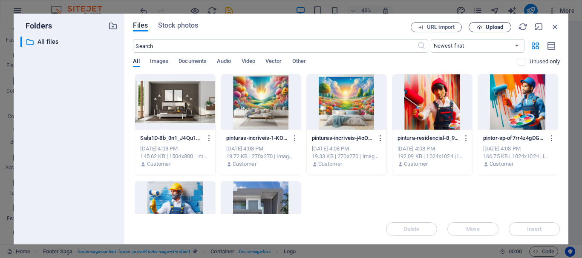
click at [485, 30] on span "Upload" at bounding box center [489, 28] width 35 height 6
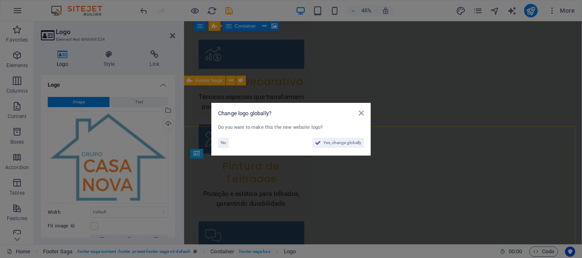
scroll to position [1524, 0]
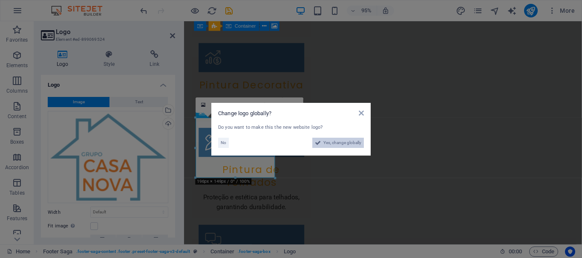
click at [347, 143] on span "Yes, change globally" at bounding box center [342, 143] width 38 height 10
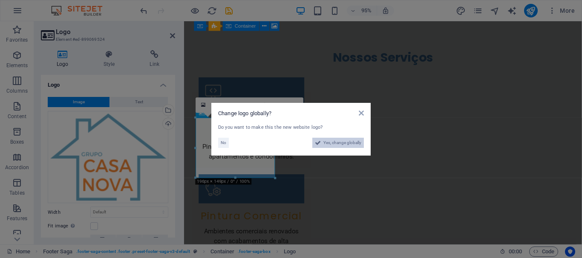
scroll to position [1538, 0]
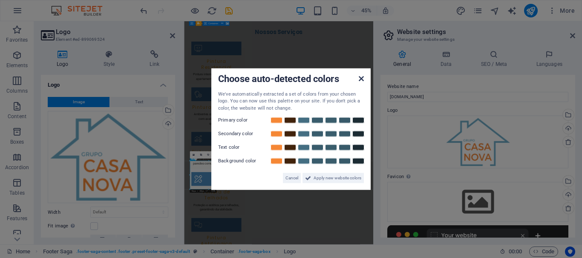
click at [359, 81] on icon at bounding box center [360, 78] width 5 height 7
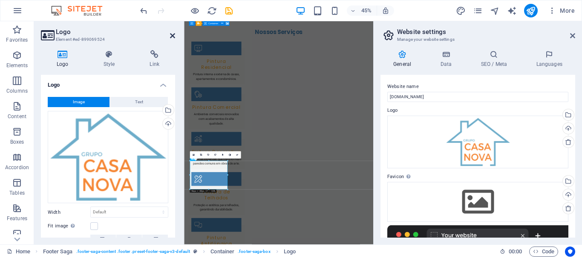
click at [172, 35] on icon at bounding box center [172, 35] width 5 height 7
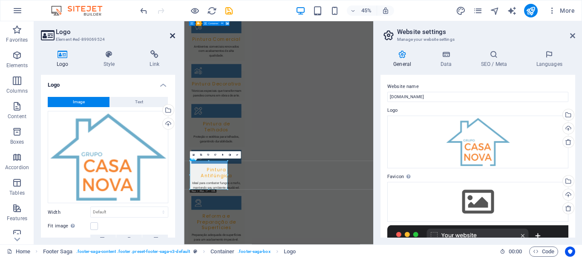
scroll to position [1552, 0]
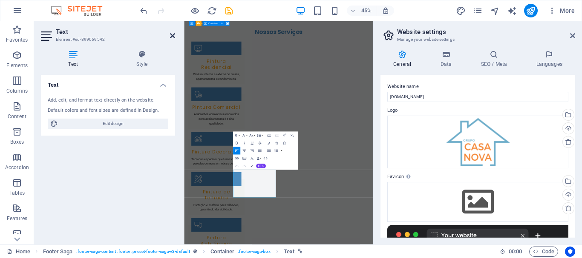
click at [171, 34] on icon at bounding box center [172, 35] width 5 height 7
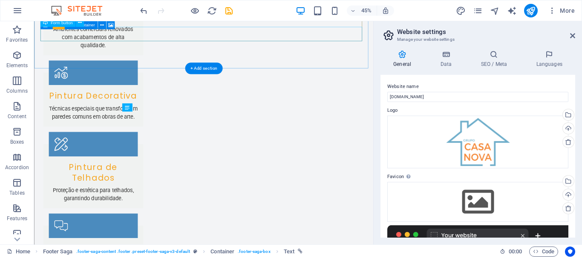
scroll to position [1561, 0]
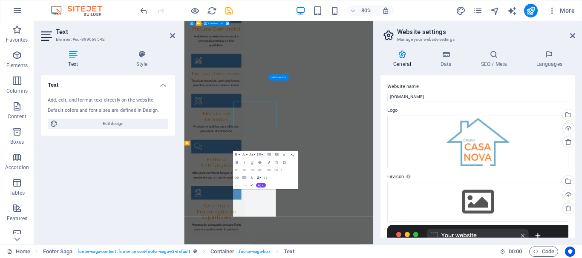
scroll to position [1538, 0]
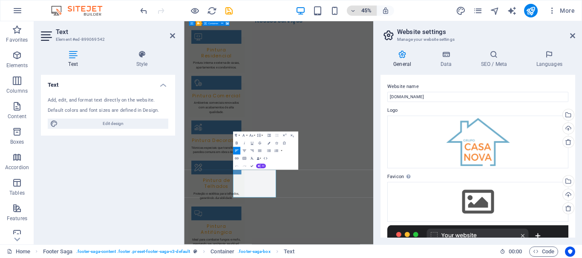
click at [355, 12] on icon "button" at bounding box center [353, 11] width 6 height 6
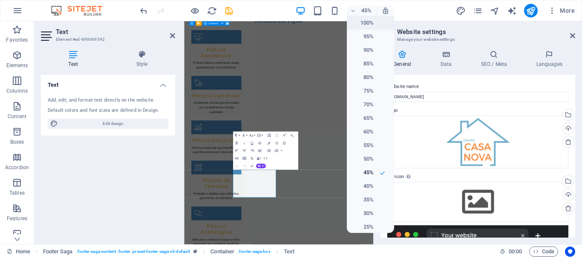
click at [376, 22] on li "100%" at bounding box center [370, 23] width 47 height 14
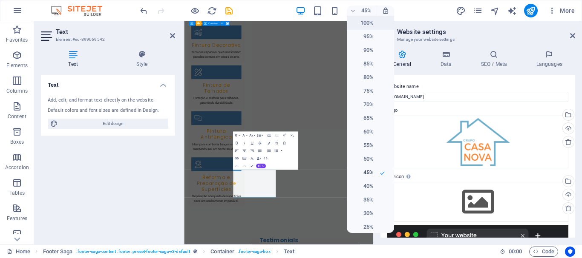
scroll to position [2457, 0]
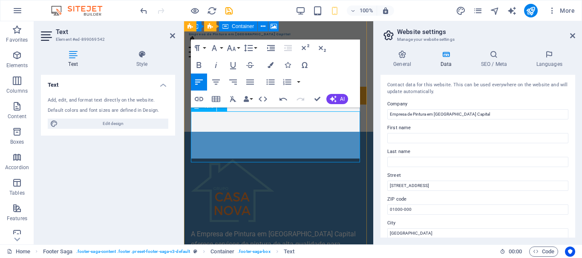
scroll to position [2414, 0]
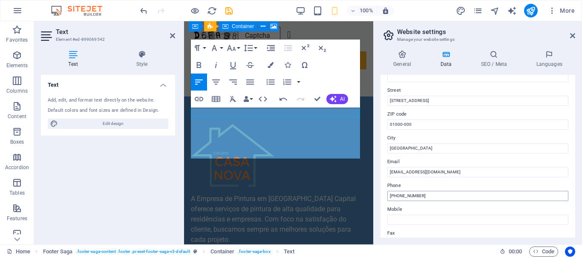
scroll to position [2457, 0]
click at [439, 194] on input "(11) 98765-4321" at bounding box center [477, 196] width 181 height 10
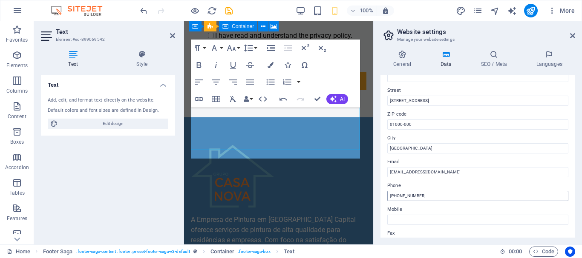
scroll to position [2467, 0]
type input "(11) 97030-0570"
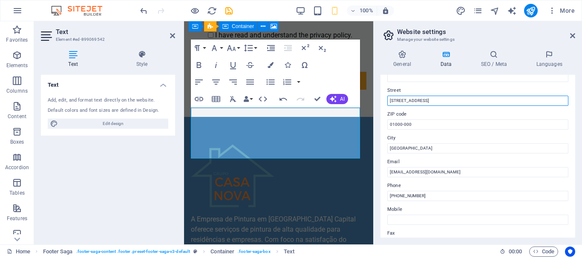
click at [434, 99] on input "Rua das Flores, 123" at bounding box center [477, 101] width 181 height 10
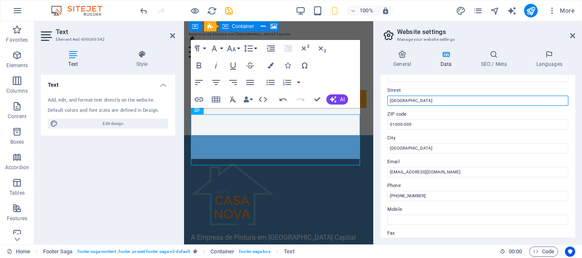
scroll to position [2414, 0]
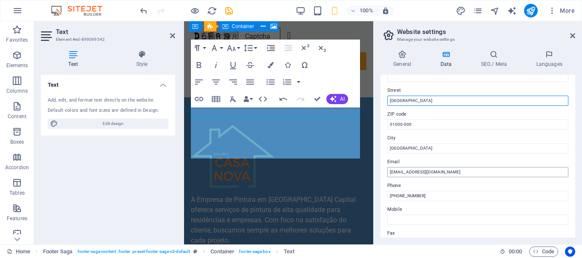
type input "São Paulo"
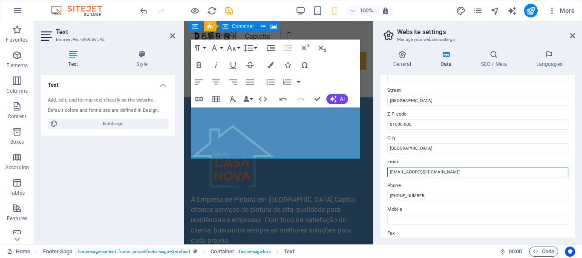
click at [424, 173] on input "contato@empresapintura.com" at bounding box center [477, 172] width 181 height 10
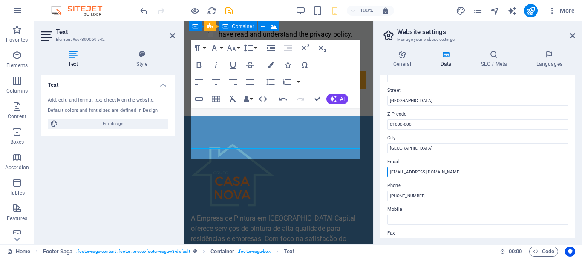
scroll to position [2467, 0]
type input "contato@empresapintura.ia.br"
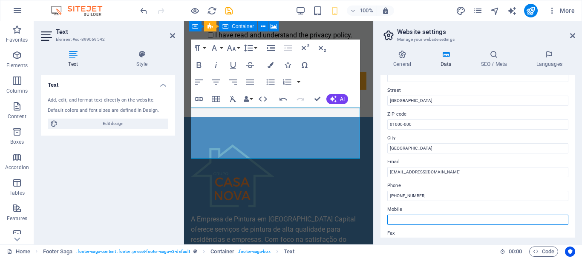
click at [423, 219] on input "Mobile" at bounding box center [477, 220] width 181 height 10
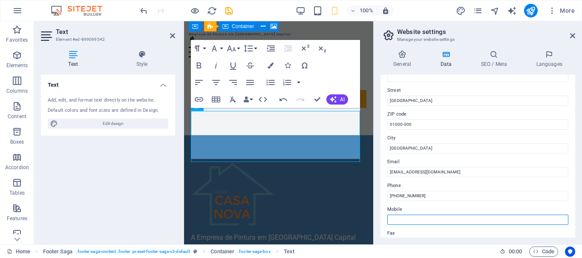
type input "11970300570"
type input "Leandro"
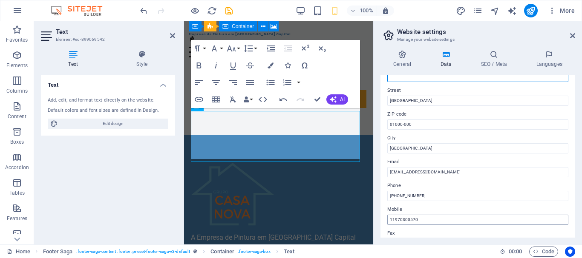
type input "Bezerra"
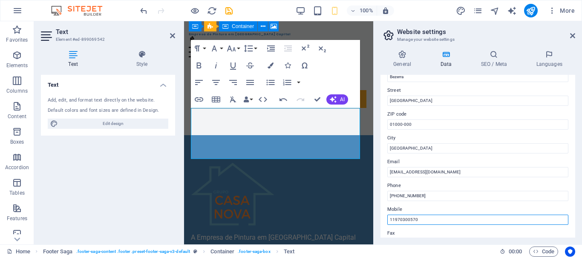
scroll to position [128, 0]
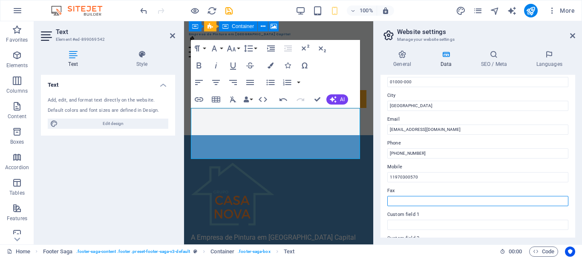
click at [436, 201] on input "Fax" at bounding box center [477, 201] width 181 height 10
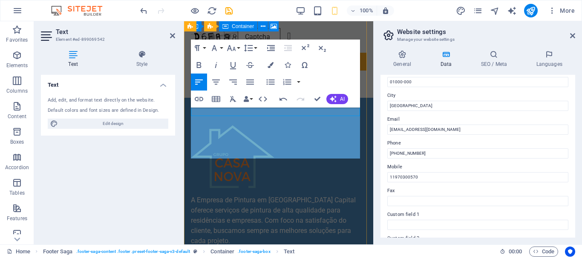
scroll to position [2457, 0]
drag, startPoint x: 217, startPoint y: 144, endPoint x: 267, endPoint y: 144, distance: 49.8
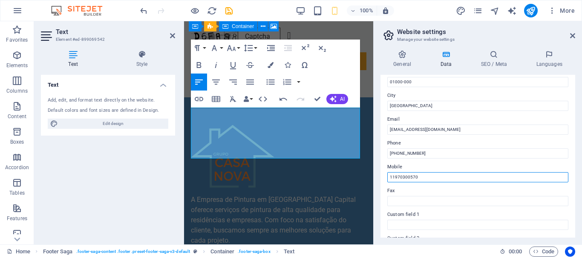
click at [422, 177] on input "11970300570" at bounding box center [477, 177] width 181 height 10
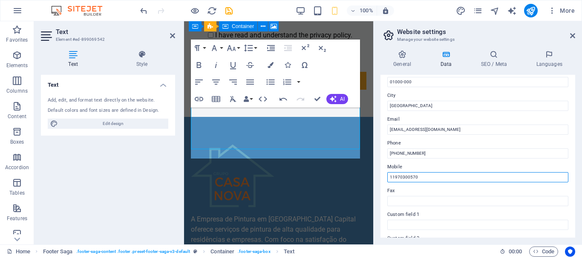
click at [388, 177] on input "11970300570" at bounding box center [477, 177] width 181 height 10
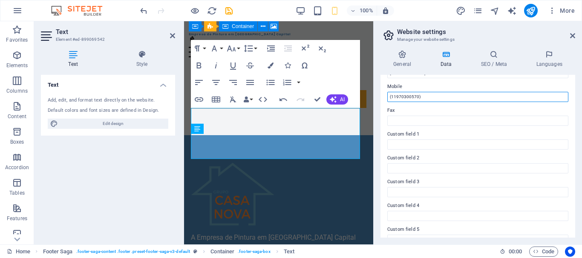
scroll to position [213, 0]
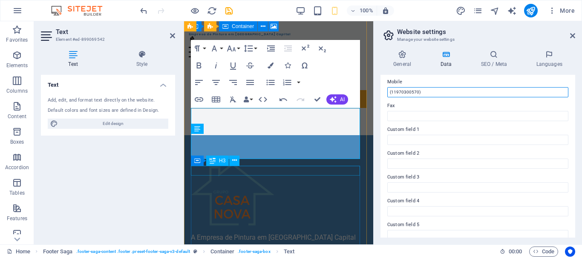
type input "(11970300570)"
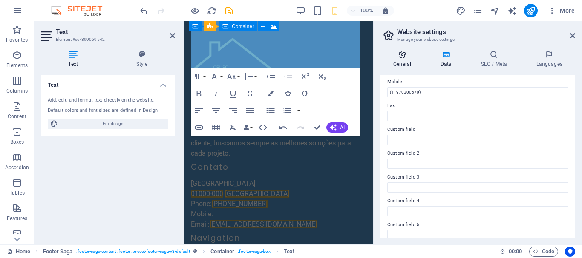
scroll to position [2547, 0]
click at [172, 37] on icon at bounding box center [172, 35] width 5 height 7
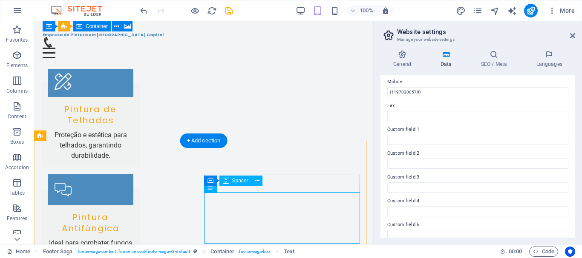
scroll to position [1617, 0]
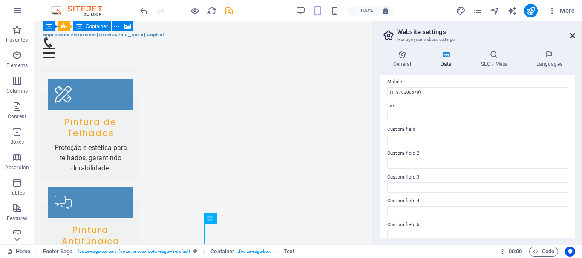
click at [573, 37] on icon at bounding box center [572, 35] width 5 height 7
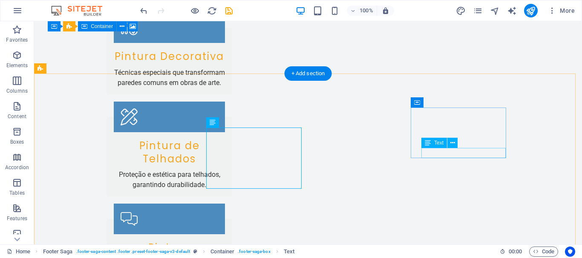
scroll to position [1594, 0]
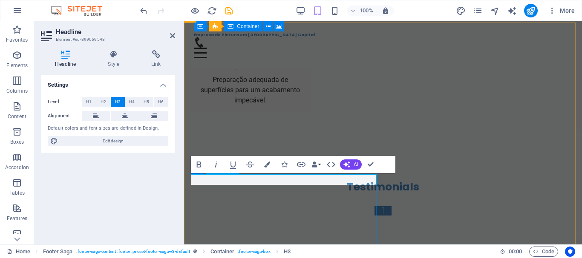
scroll to position [1755, 0]
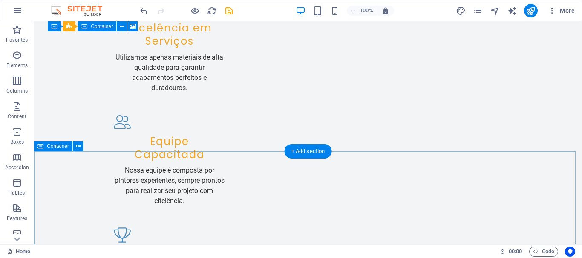
scroll to position [988, 0]
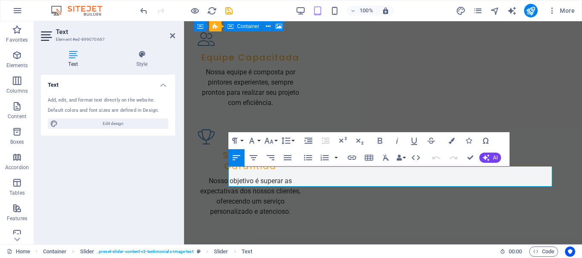
scroll to position [978, 0]
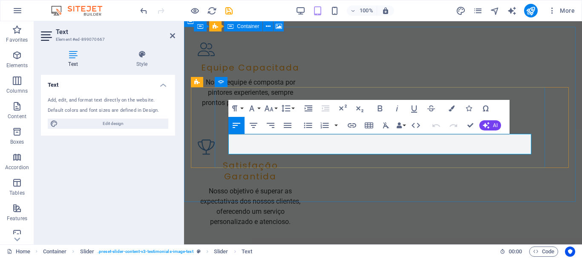
drag, startPoint x: 487, startPoint y: 149, endPoint x: 315, endPoint y: 153, distance: 172.5
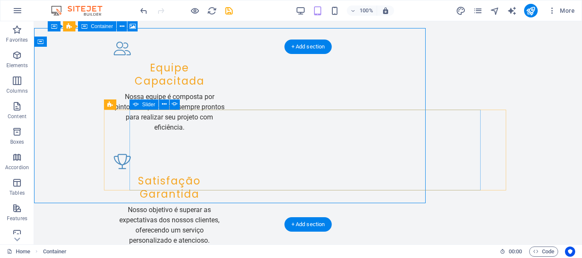
scroll to position [973, 0]
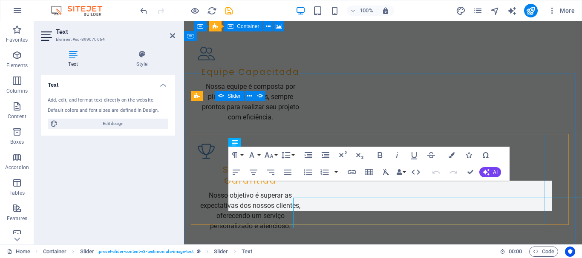
scroll to position [963, 0]
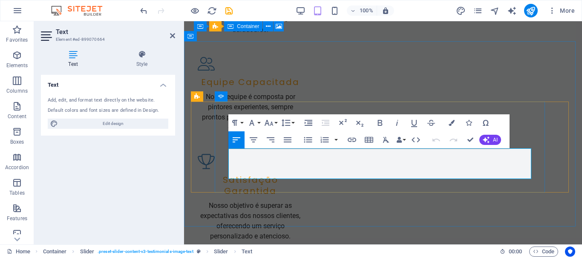
drag, startPoint x: 330, startPoint y: 173, endPoint x: 505, endPoint y: 170, distance: 175.4
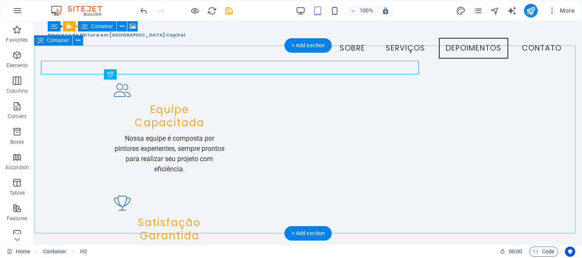
scroll to position [973, 0]
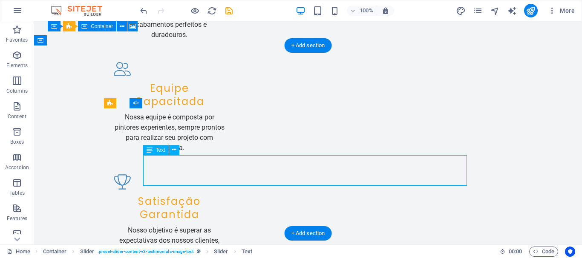
scroll to position [963, 0]
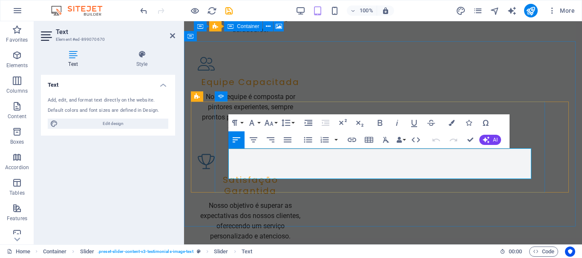
drag, startPoint x: 328, startPoint y: 173, endPoint x: 431, endPoint y: 169, distance: 103.1
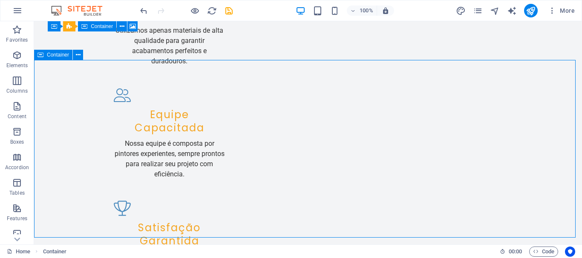
scroll to position [959, 0]
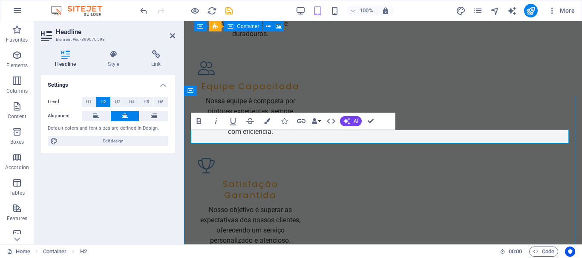
scroll to position [941, 0]
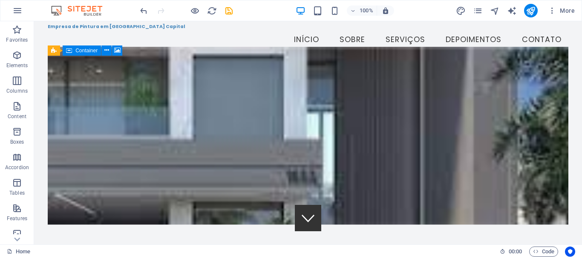
scroll to position [0, 0]
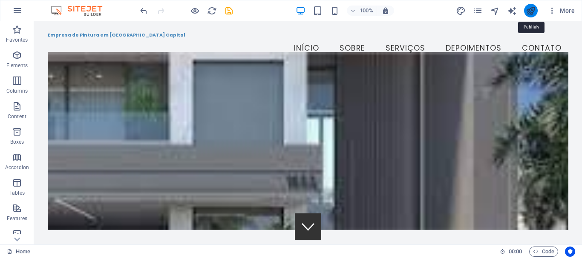
click at [530, 14] on icon "publish" at bounding box center [530, 11] width 10 height 10
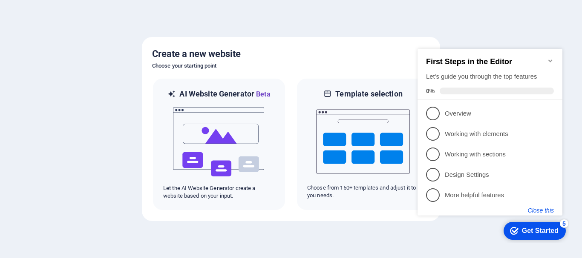
click at [544, 210] on button "Close this" at bounding box center [541, 210] width 26 height 7
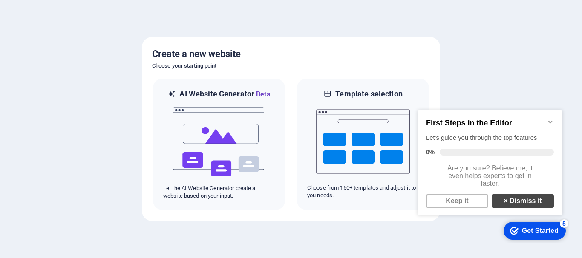
click at [521, 208] on link "× Dismiss it" at bounding box center [522, 202] width 62 height 14
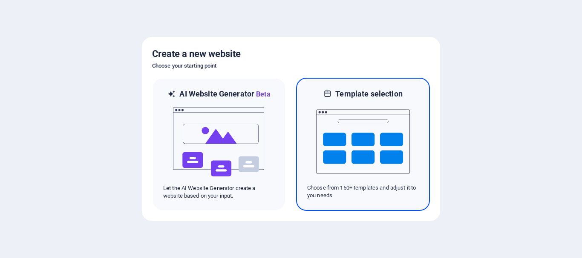
click at [342, 127] on img at bounding box center [363, 141] width 94 height 85
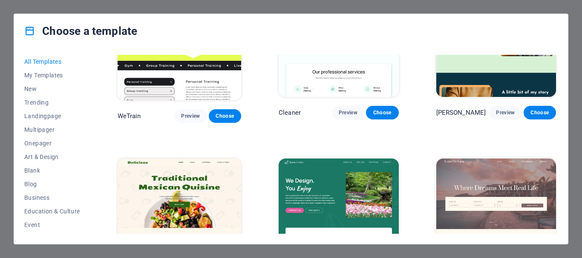
scroll to position [1192, 0]
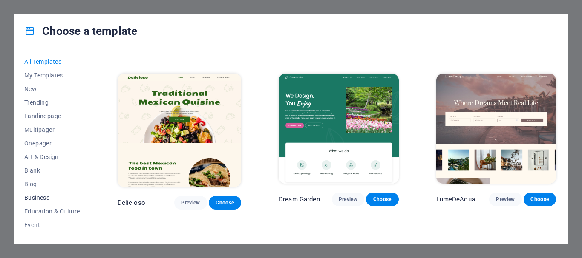
click at [46, 194] on button "Business" at bounding box center [52, 198] width 56 height 14
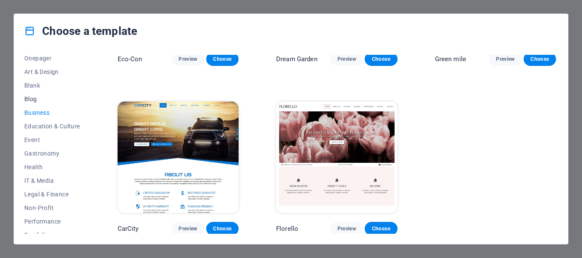
scroll to position [128, 0]
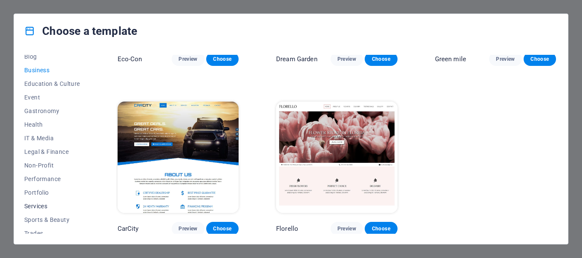
click at [50, 205] on span "Services" at bounding box center [52, 206] width 56 height 7
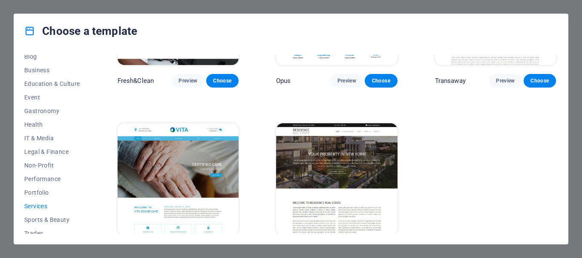
scroll to position [976, 0]
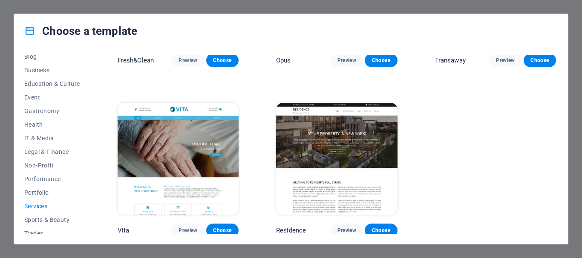
click at [573, 16] on div "Choose a template All Templates My Templates New Trending Landingpage Multipage…" at bounding box center [291, 129] width 582 height 258
click at [566, 20] on div "Choose a template" at bounding box center [290, 31] width 553 height 34
click at [27, 57] on span "Blog" at bounding box center [52, 56] width 56 height 7
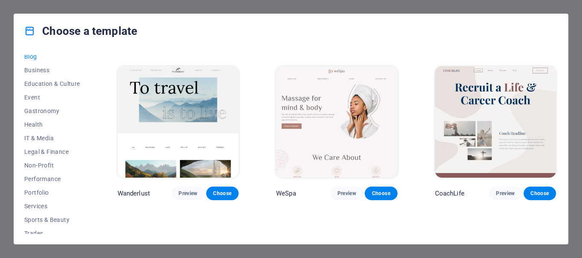
scroll to position [333, 0]
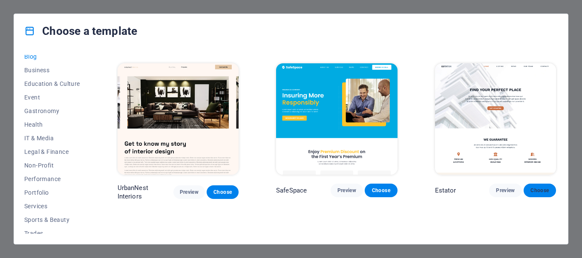
click at [537, 188] on span "Choose" at bounding box center [539, 190] width 19 height 7
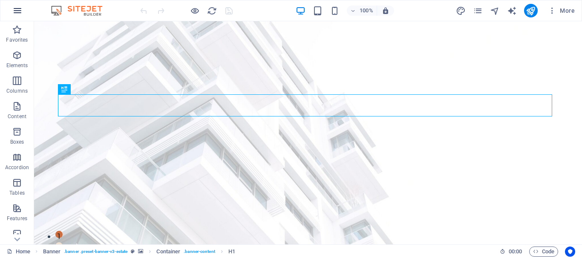
click at [17, 9] on icon "button" at bounding box center [17, 11] width 10 height 10
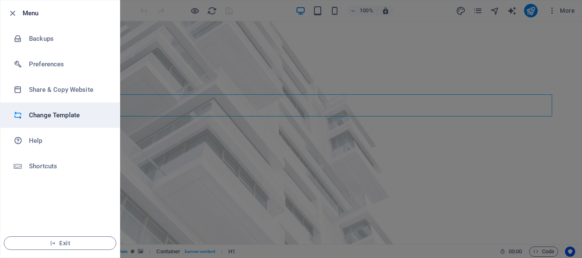
click at [75, 118] on h6 "Change Template" at bounding box center [68, 115] width 79 height 10
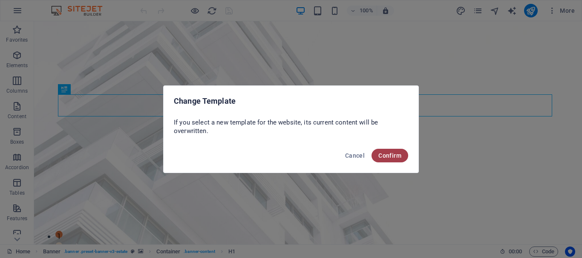
click at [396, 157] on span "Confirm" at bounding box center [389, 155] width 23 height 7
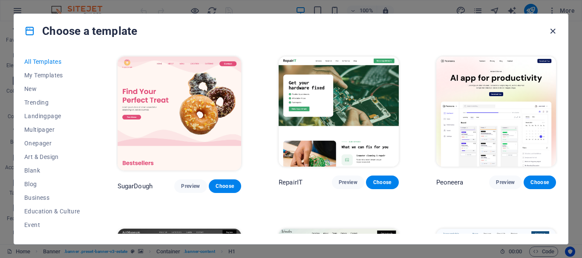
click at [553, 35] on icon "button" at bounding box center [553, 31] width 10 height 10
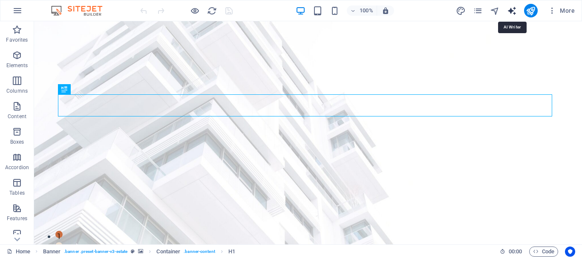
click at [514, 11] on icon "text_generator" at bounding box center [512, 11] width 10 height 10
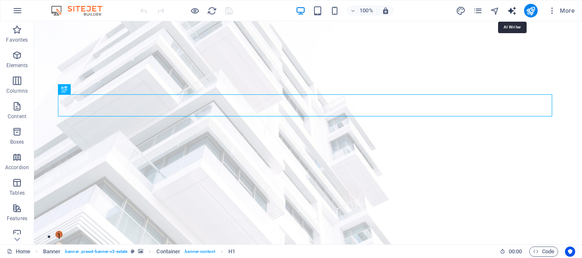
select select "English"
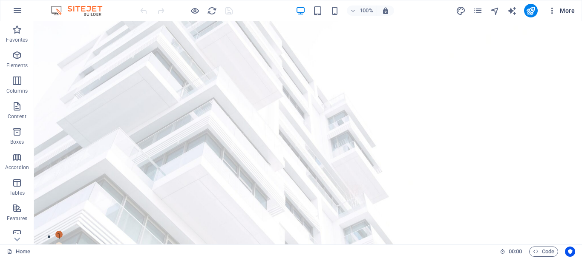
click at [551, 10] on icon "button" at bounding box center [552, 10] width 9 height 9
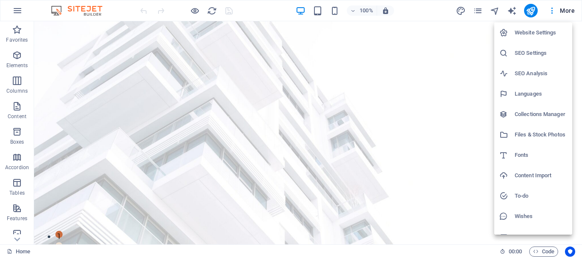
click at [560, 10] on div at bounding box center [291, 129] width 582 height 258
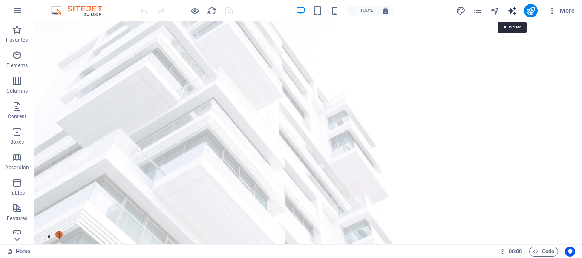
click at [512, 12] on icon "text_generator" at bounding box center [512, 11] width 10 height 10
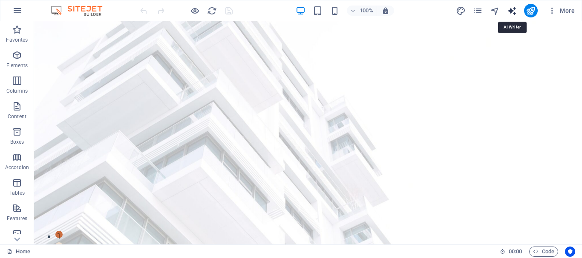
select select "English"
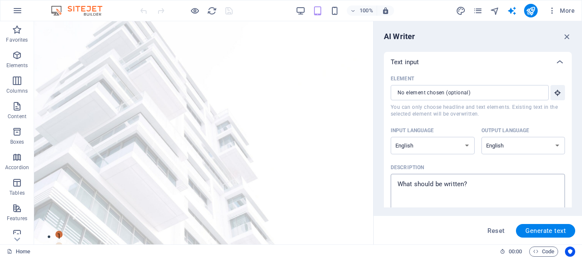
scroll to position [170, 0]
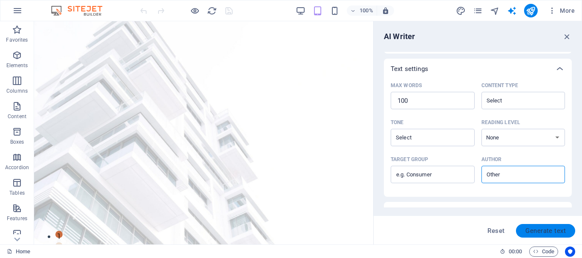
click at [544, 232] on span "Generate text" at bounding box center [545, 231] width 40 height 7
type textarea "x"
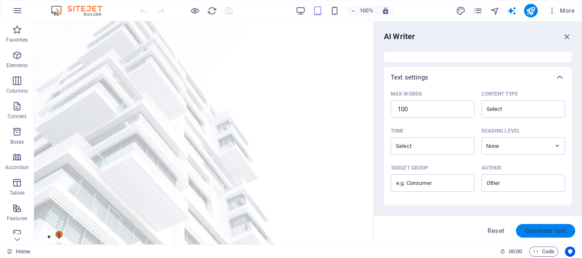
click at [544, 232] on span "Generate text" at bounding box center [545, 231] width 40 height 7
type textarea "x"
click at [497, 232] on span "Reset" at bounding box center [495, 231] width 17 height 7
type textarea "x"
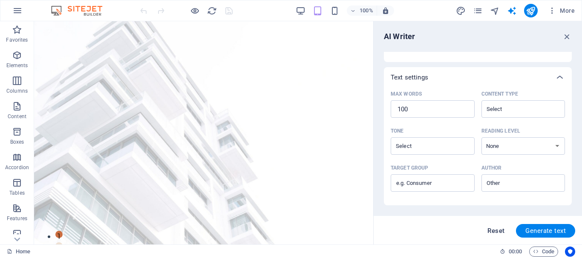
type textarea "x"
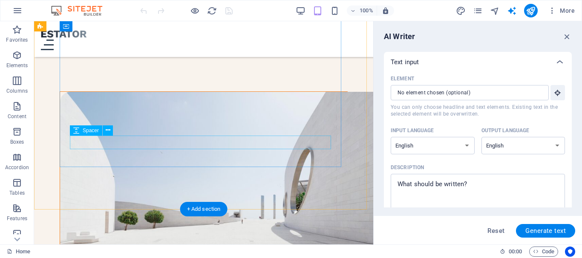
scroll to position [809, 0]
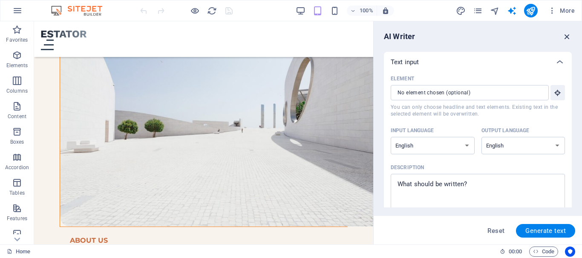
click at [568, 36] on icon "button" at bounding box center [566, 36] width 9 height 9
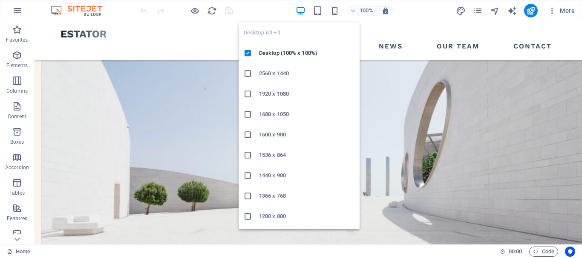
click at [301, 12] on icon "button" at bounding box center [300, 11] width 10 height 10
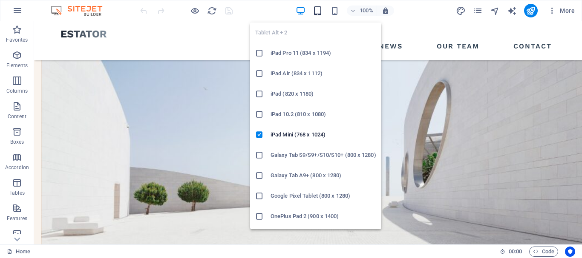
click at [321, 11] on icon "button" at bounding box center [318, 11] width 10 height 10
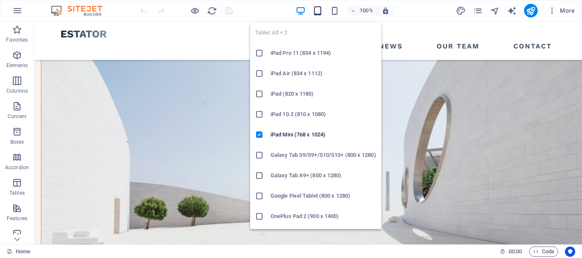
scroll to position [807, 0]
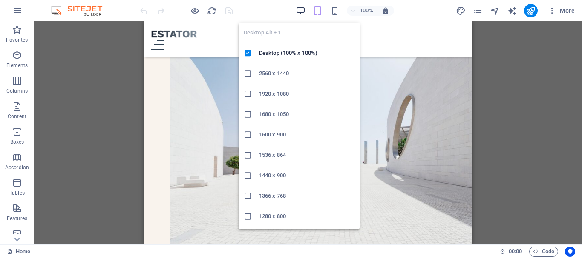
click at [302, 10] on icon "button" at bounding box center [300, 11] width 10 height 10
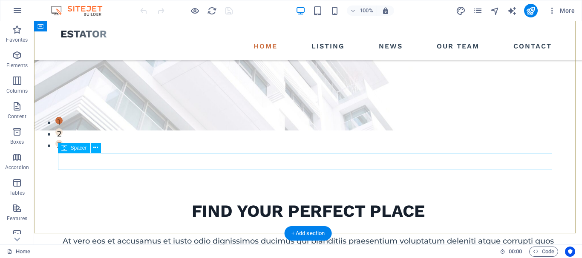
scroll to position [0, 0]
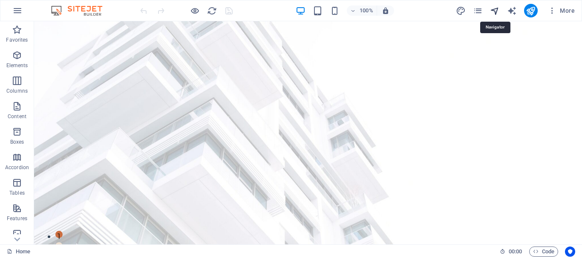
click at [496, 14] on icon "navigator" at bounding box center [495, 11] width 10 height 10
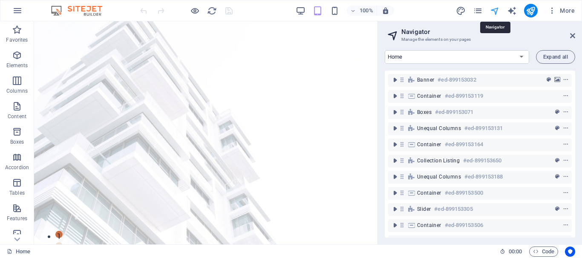
click at [495, 8] on icon "navigator" at bounding box center [495, 11] width 10 height 10
click at [478, 11] on icon "pages" at bounding box center [478, 11] width 10 height 10
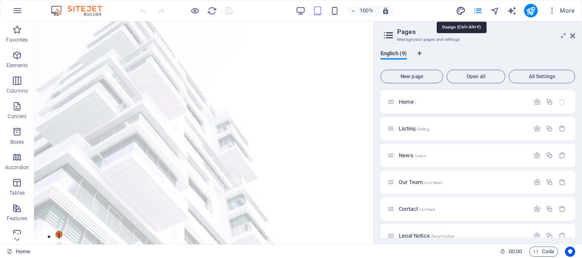
click at [457, 11] on icon "design" at bounding box center [461, 11] width 10 height 10
select select "px"
select select "500"
select select "px"
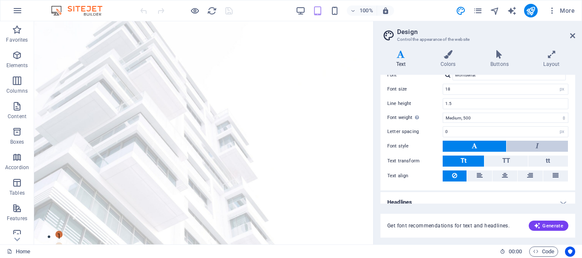
scroll to position [65, 0]
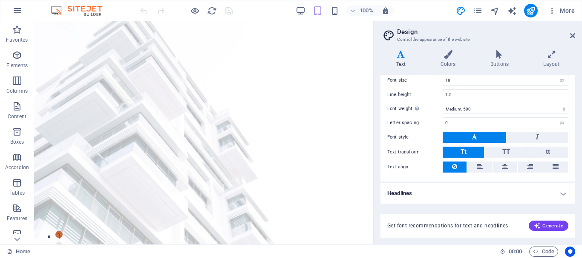
click at [75, 10] on img at bounding box center [81, 11] width 64 height 10
click at [20, 11] on icon "button" at bounding box center [17, 11] width 10 height 10
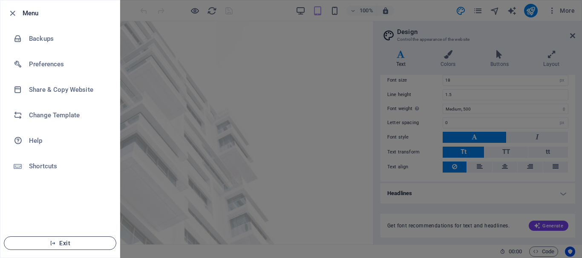
click at [68, 240] on span "Exit" at bounding box center [60, 243] width 98 height 7
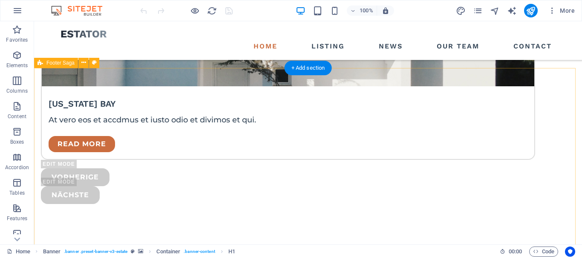
scroll to position [2242, 0]
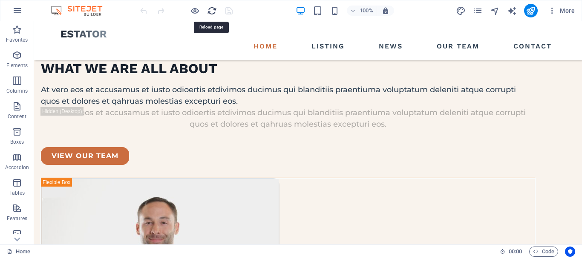
click at [211, 8] on icon "reload" at bounding box center [212, 11] width 10 height 10
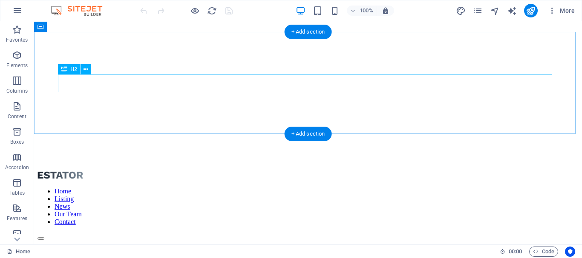
scroll to position [0, 0]
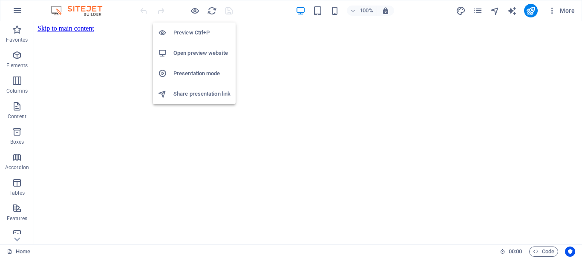
click at [194, 32] on h6 "Preview Ctrl+P" at bounding box center [201, 33] width 57 height 10
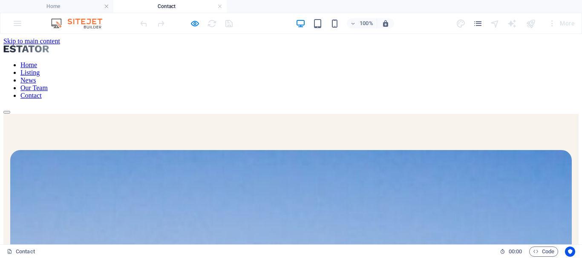
click at [436, 61] on nav "Home Listing News Our Team Contact" at bounding box center [290, 80] width 575 height 38
click at [370, 61] on nav "Home Listing News Our Team Contact" at bounding box center [290, 80] width 575 height 38
click at [329, 61] on nav "Home Listing News Our Team Contact" at bounding box center [290, 80] width 575 height 38
click at [321, 61] on nav "Home Listing News Our Team Contact" at bounding box center [290, 80] width 575 height 38
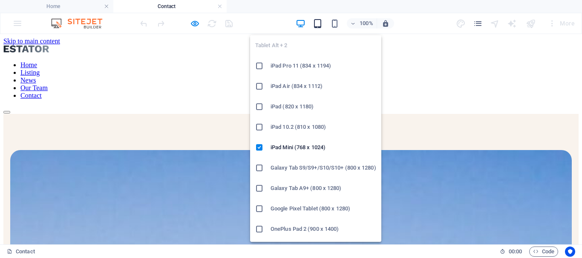
click at [321, 19] on icon "button" at bounding box center [318, 24] width 10 height 10
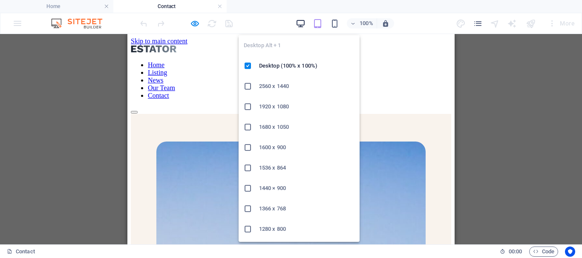
click at [303, 20] on icon "button" at bounding box center [300, 24] width 10 height 10
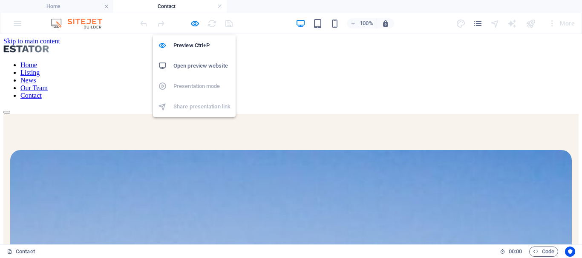
click at [207, 67] on h6 "Open preview website" at bounding box center [201, 66] width 57 height 10
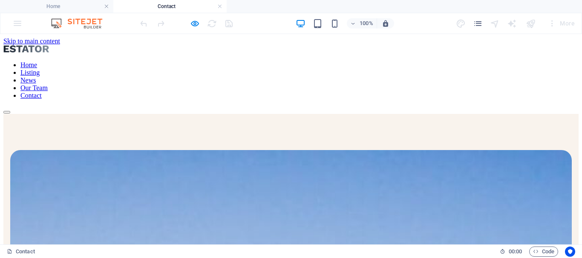
scroll to position [2242, 0]
